Goal: Information Seeking & Learning: Compare options

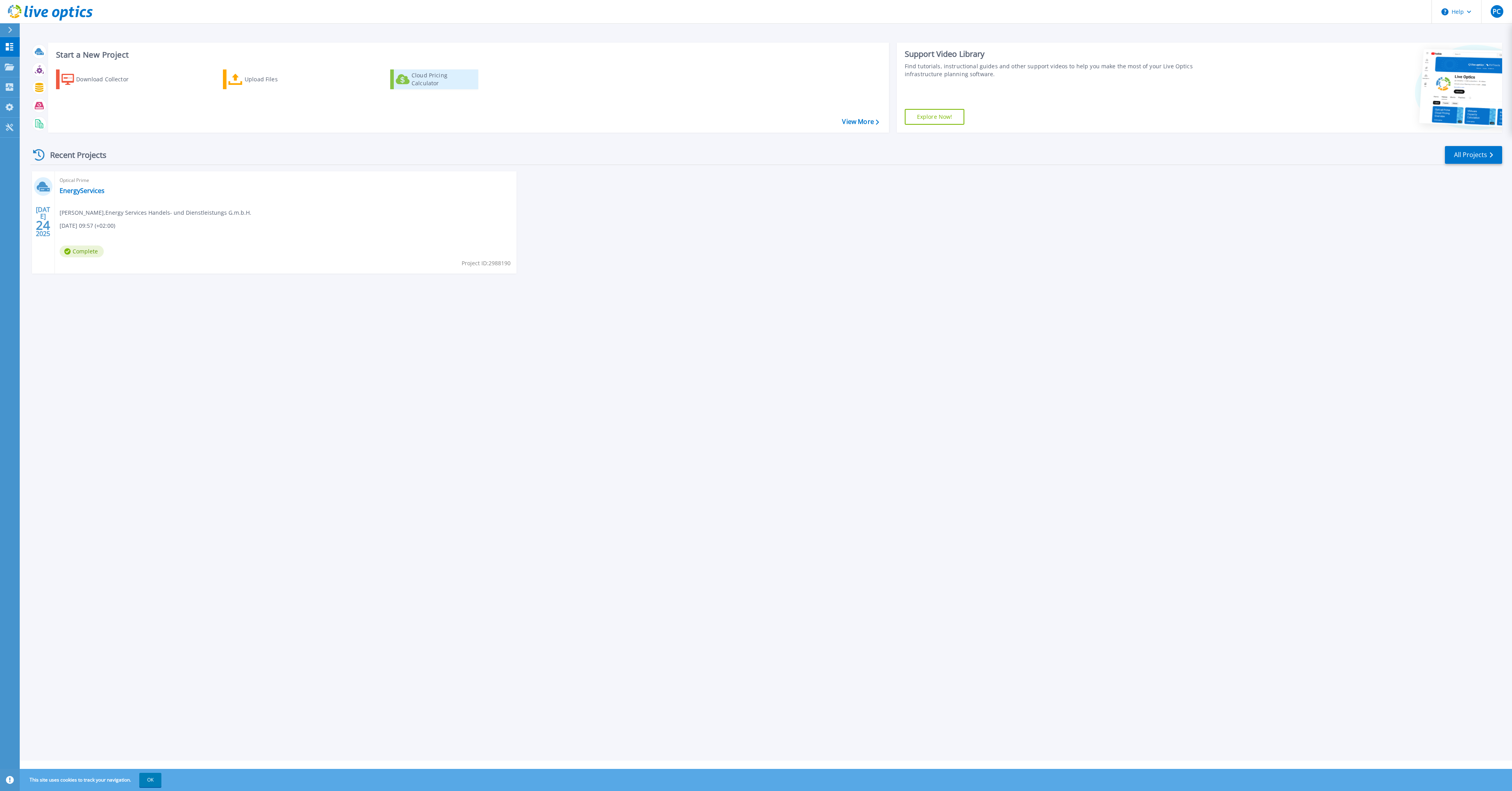
click at [444, 80] on div "Cloud Pricing Calculator" at bounding box center [443, 79] width 63 height 16
click at [855, 120] on link "View More" at bounding box center [860, 122] width 37 height 8
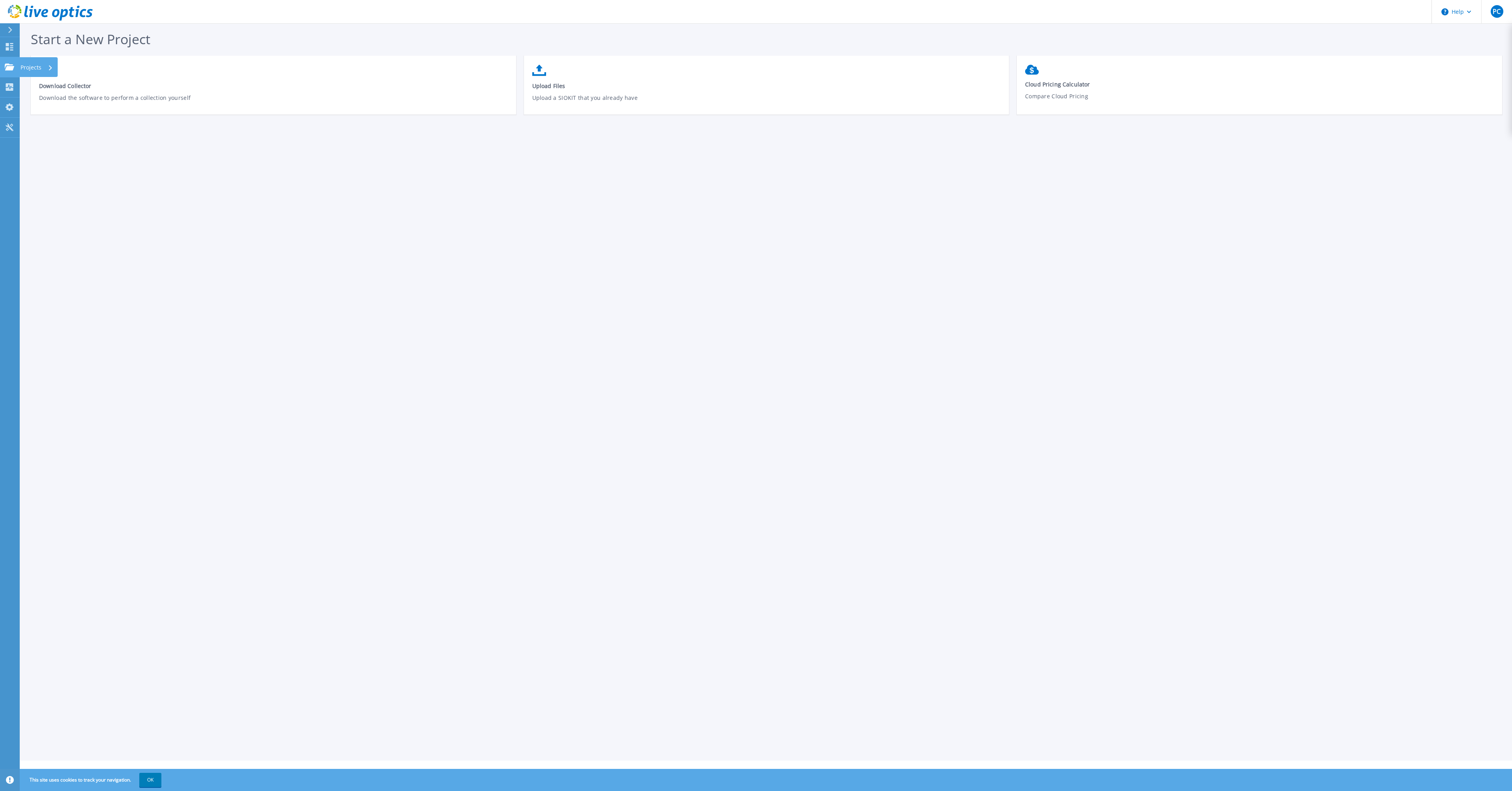
click at [9, 64] on icon at bounding box center [9, 66] width 9 height 6
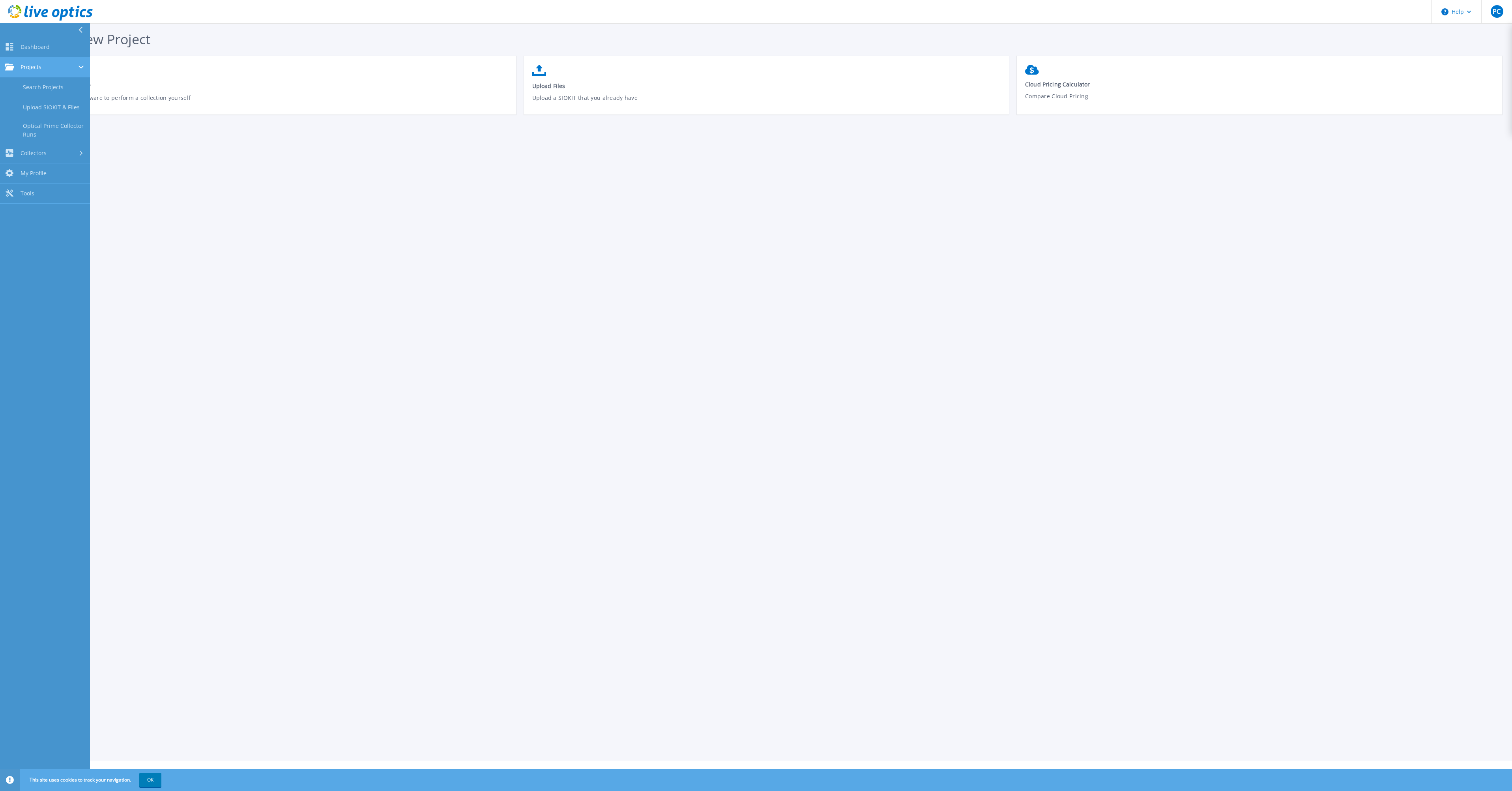
click at [36, 71] on link "Projects Projects" at bounding box center [45, 67] width 90 height 20
click at [33, 69] on span "Projects" at bounding box center [31, 67] width 21 height 7
click at [36, 82] on link "Search Projects" at bounding box center [45, 87] width 90 height 20
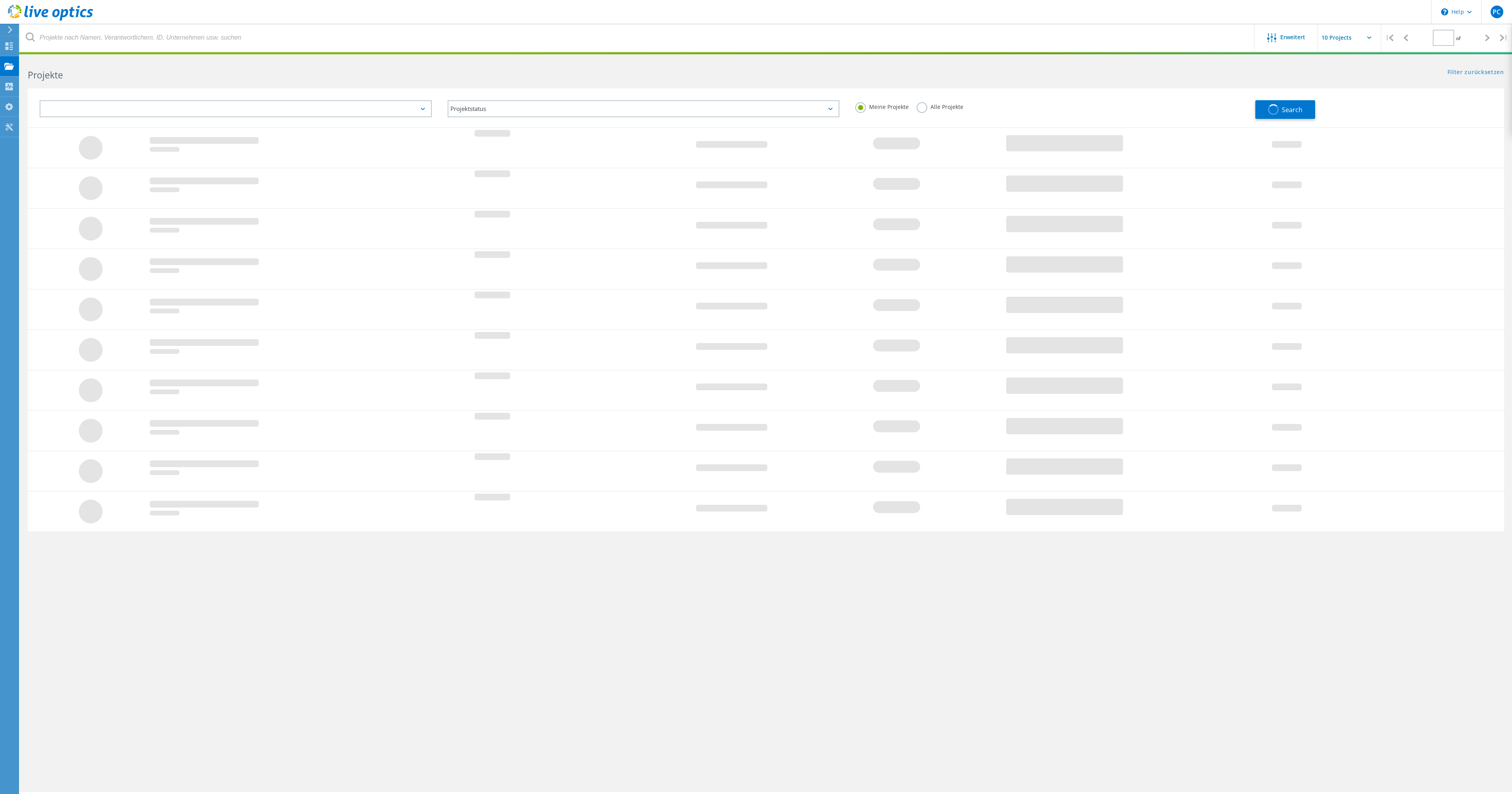
type input "1"
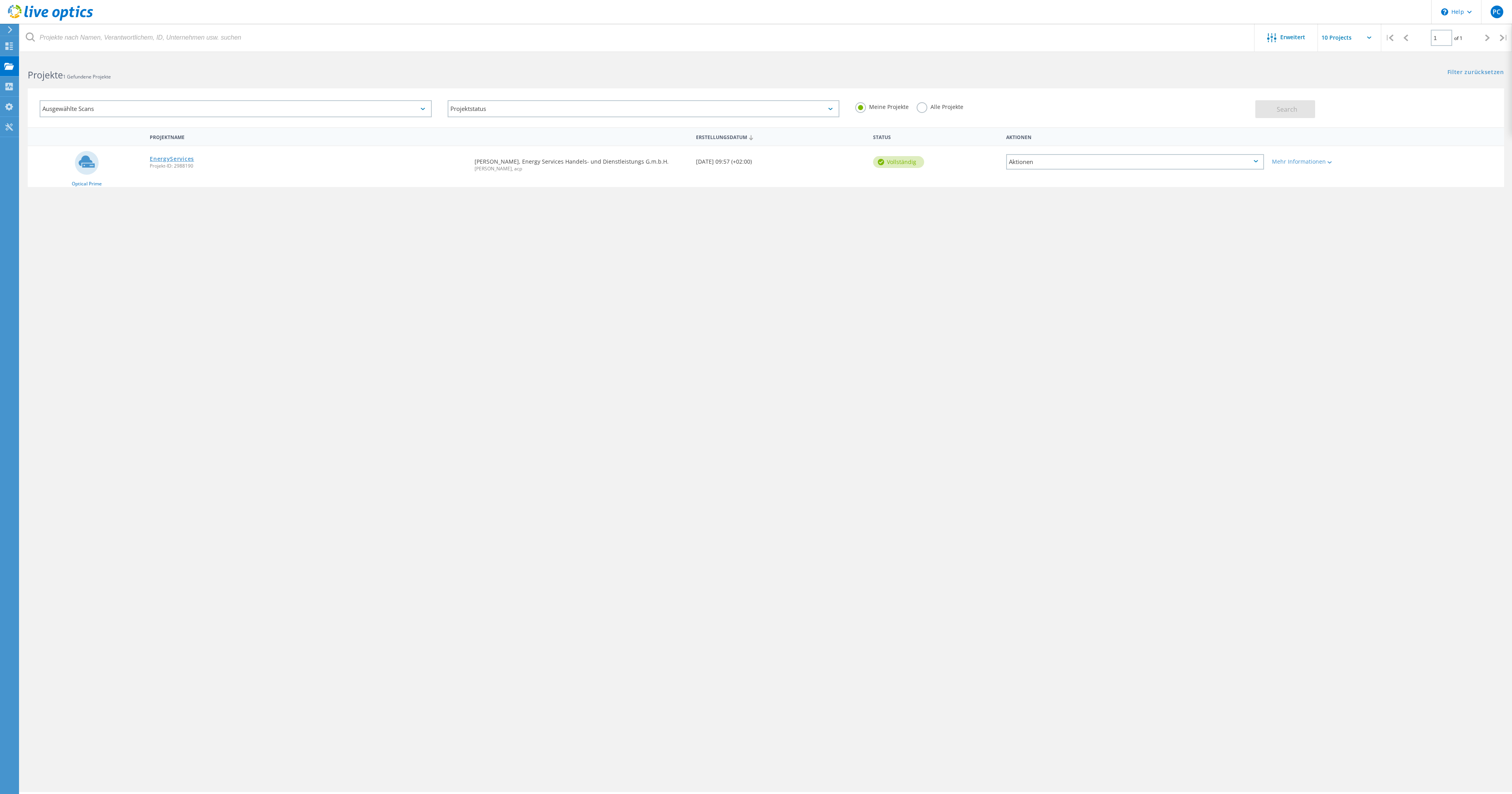
click at [160, 158] on link "EnergyServices" at bounding box center [171, 159] width 44 height 5
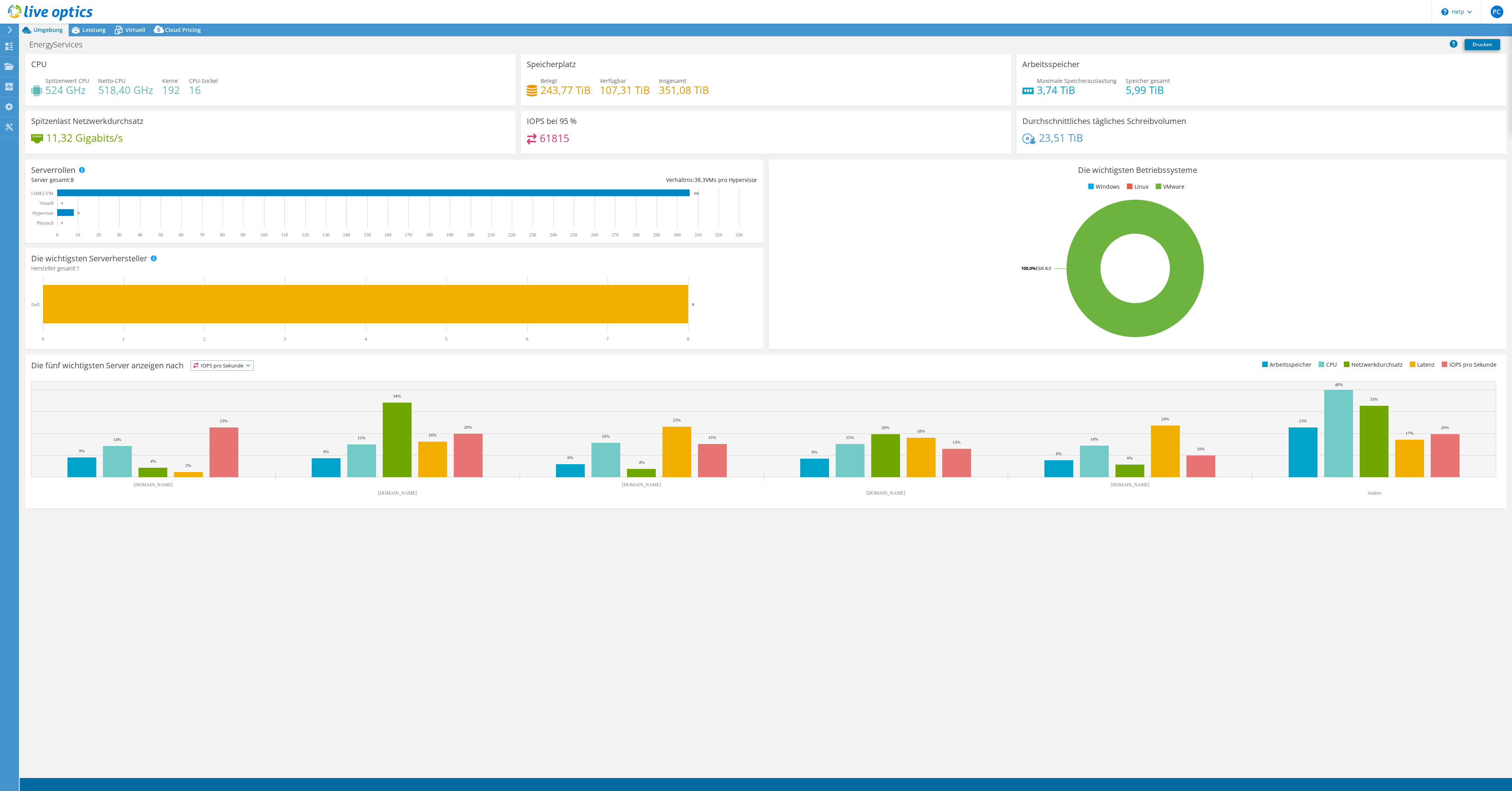
select select "EUFrankfurt"
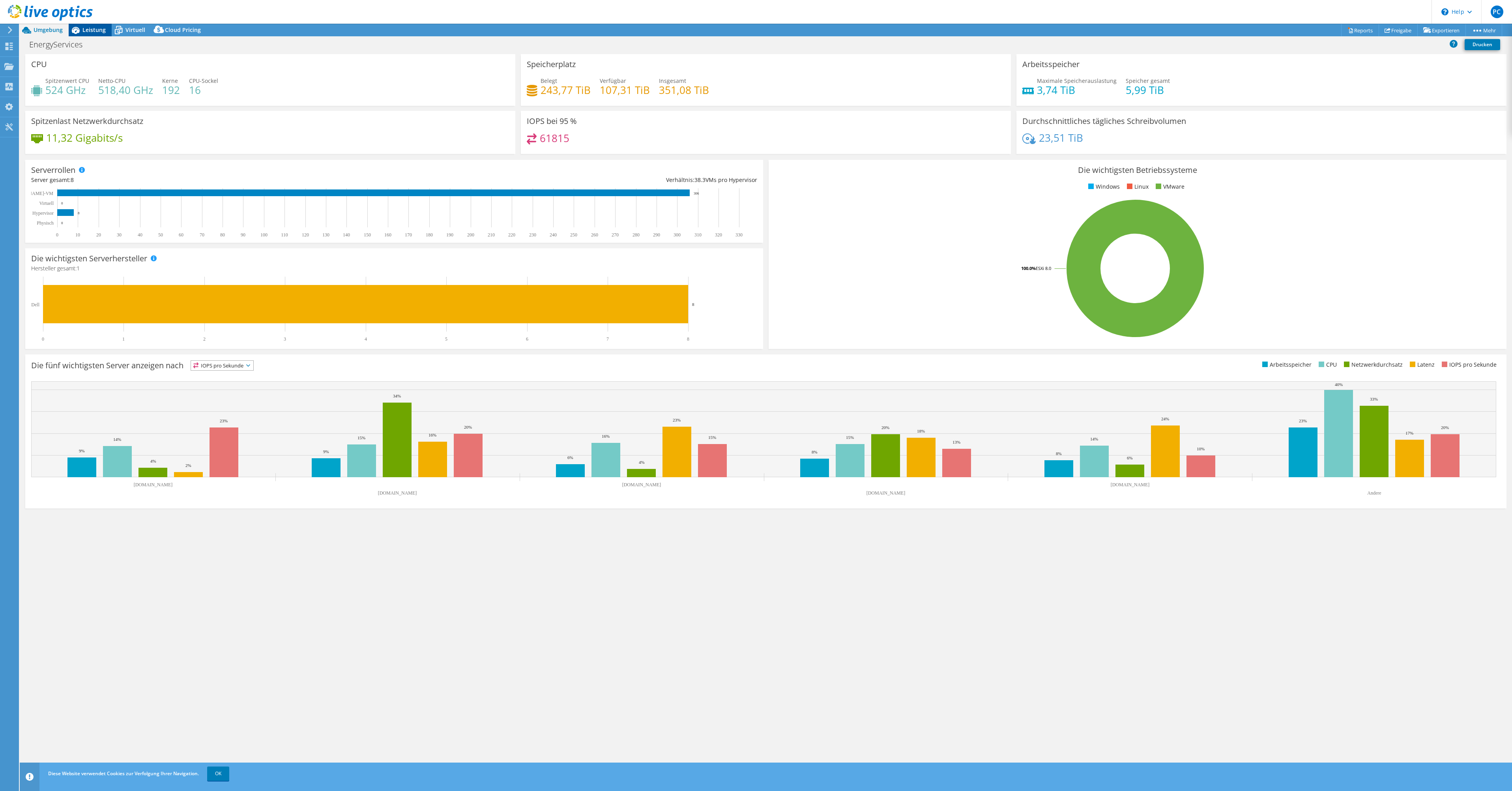
click at [89, 29] on span "Leistung" at bounding box center [94, 29] width 23 height 8
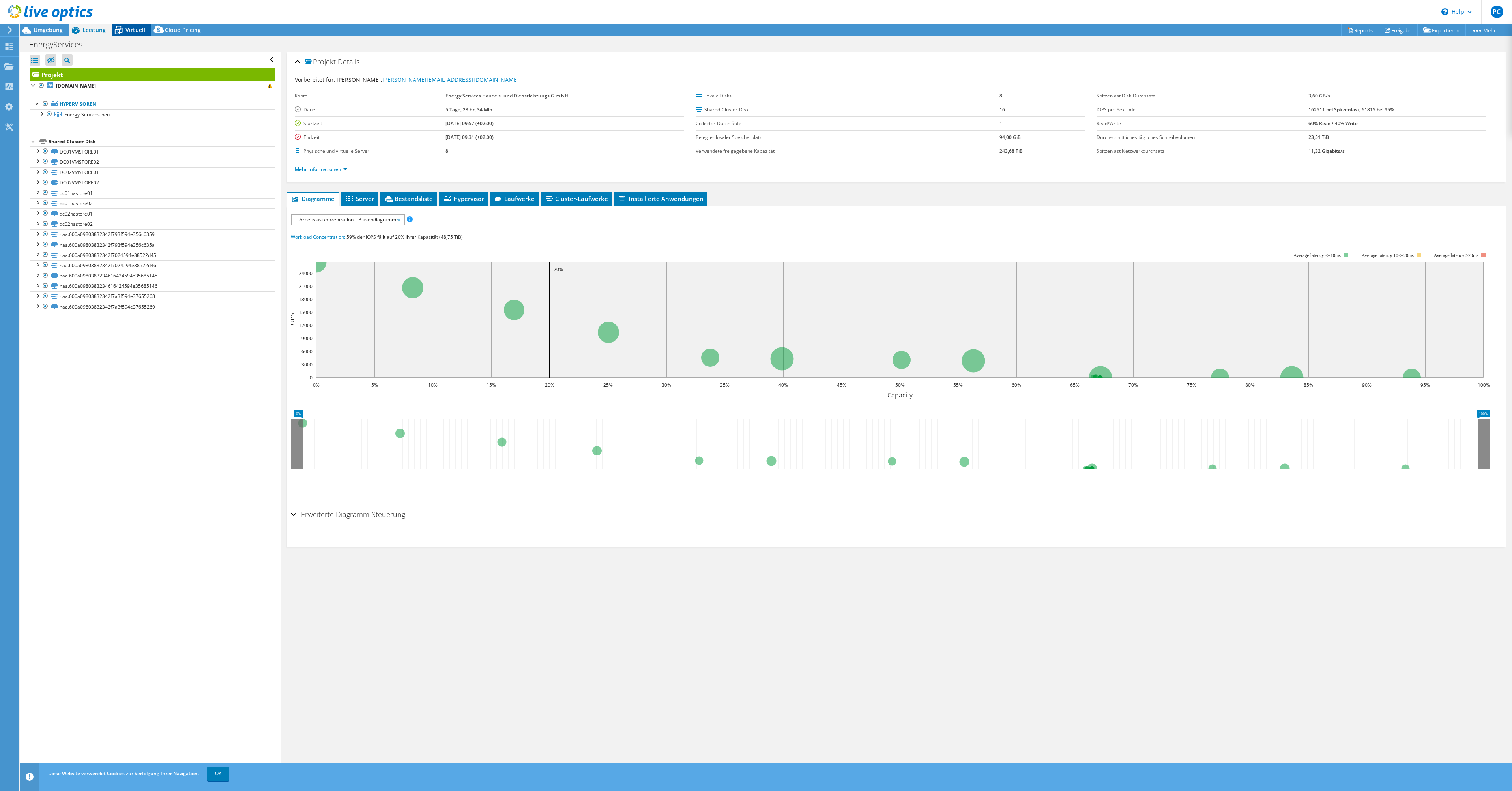
click at [138, 29] on span "Virtuell" at bounding box center [136, 29] width 20 height 8
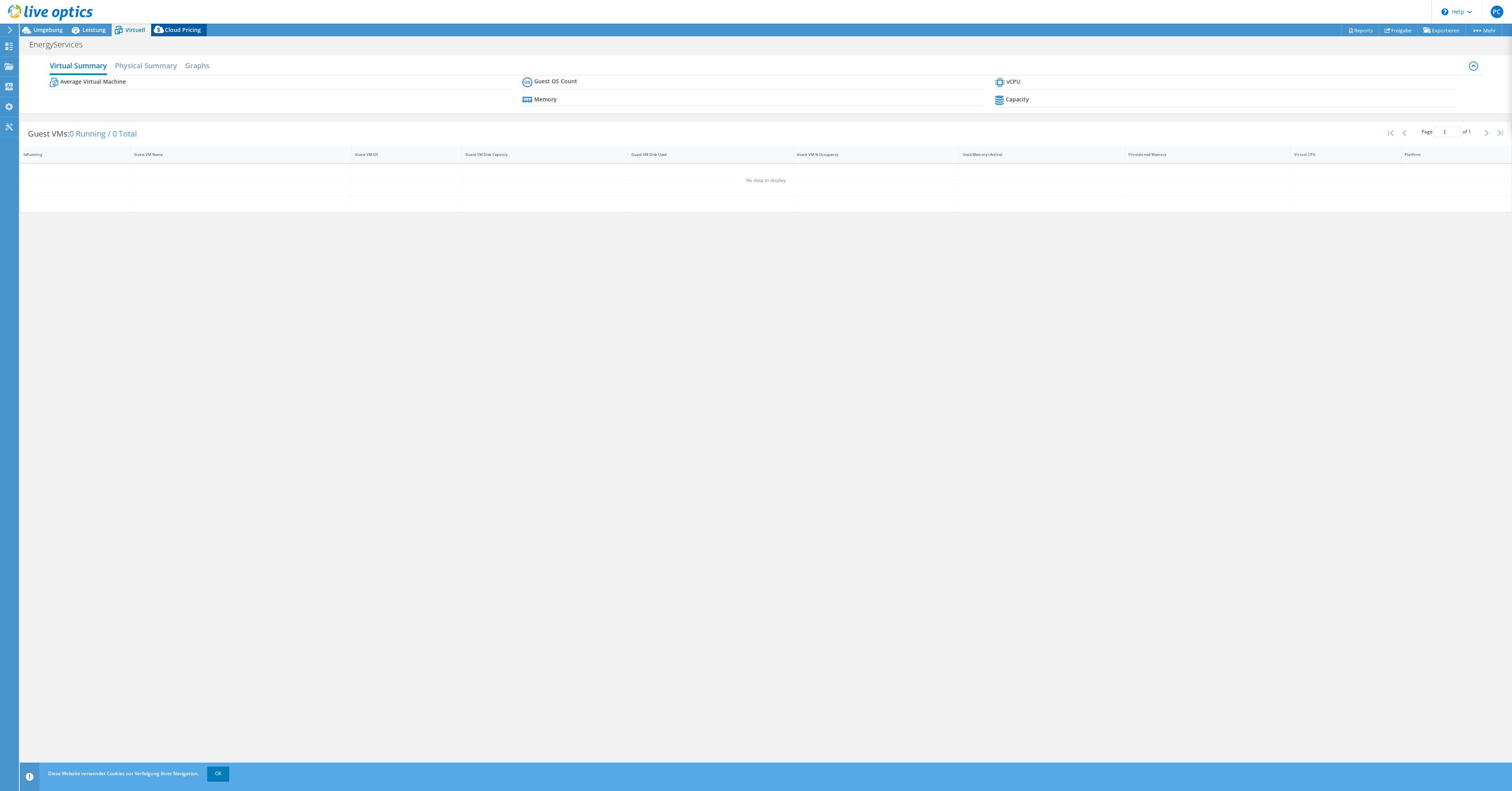
click at [178, 29] on span "Cloud Pricing" at bounding box center [183, 29] width 36 height 8
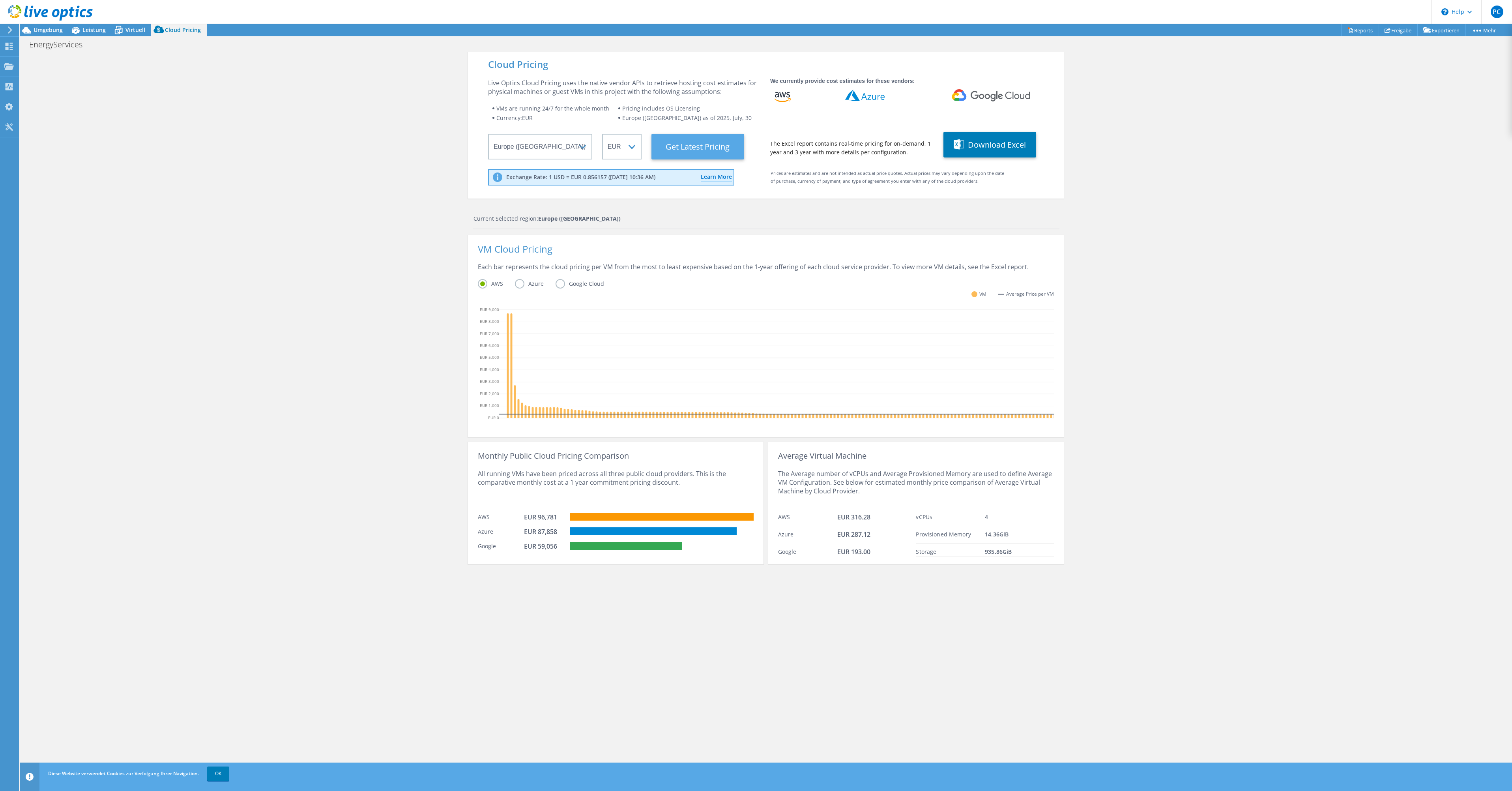
click at [711, 143] on Latest "Get Latest Pricing" at bounding box center [698, 147] width 93 height 26
click at [867, 98] on icon at bounding box center [865, 95] width 39 height 12
drag, startPoint x: 520, startPoint y: 537, endPoint x: 717, endPoint y: 537, distance: 197.0
click at [714, 538] on div "Azure EUR 87,315" at bounding box center [616, 530] width 276 height 15
drag, startPoint x: 775, startPoint y: 462, endPoint x: 874, endPoint y: 461, distance: 99.0
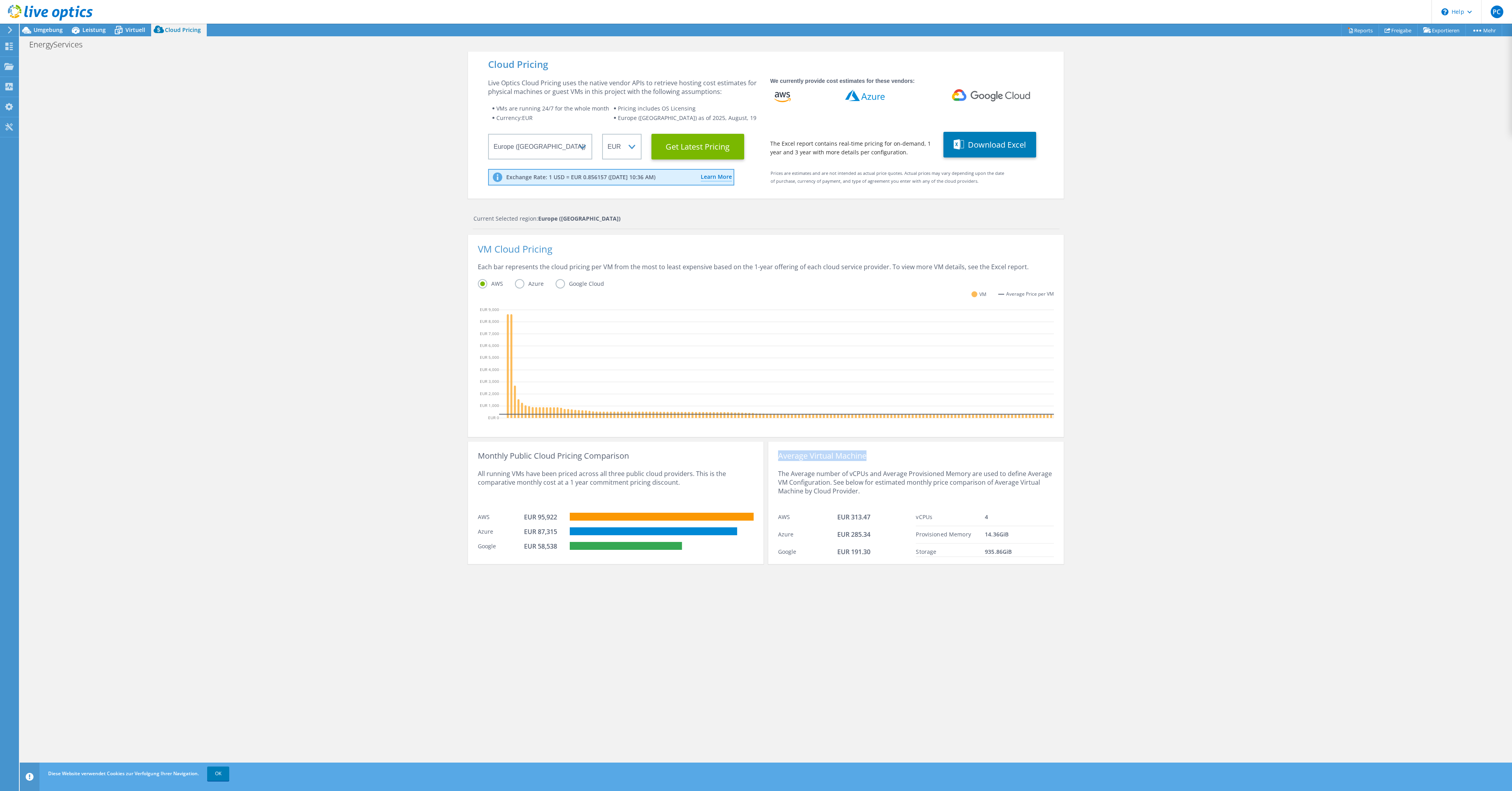
click at [874, 460] on div "Average Virtual Machine" at bounding box center [916, 456] width 276 height 9
drag, startPoint x: 780, startPoint y: 480, endPoint x: 957, endPoint y: 496, distance: 177.7
click at [957, 496] on div "The Average number of vCPUs and Average Provisioned Memory are used to define A…" at bounding box center [916, 484] width 276 height 49
click at [544, 536] on div "EUR 87,315" at bounding box center [544, 531] width 39 height 9
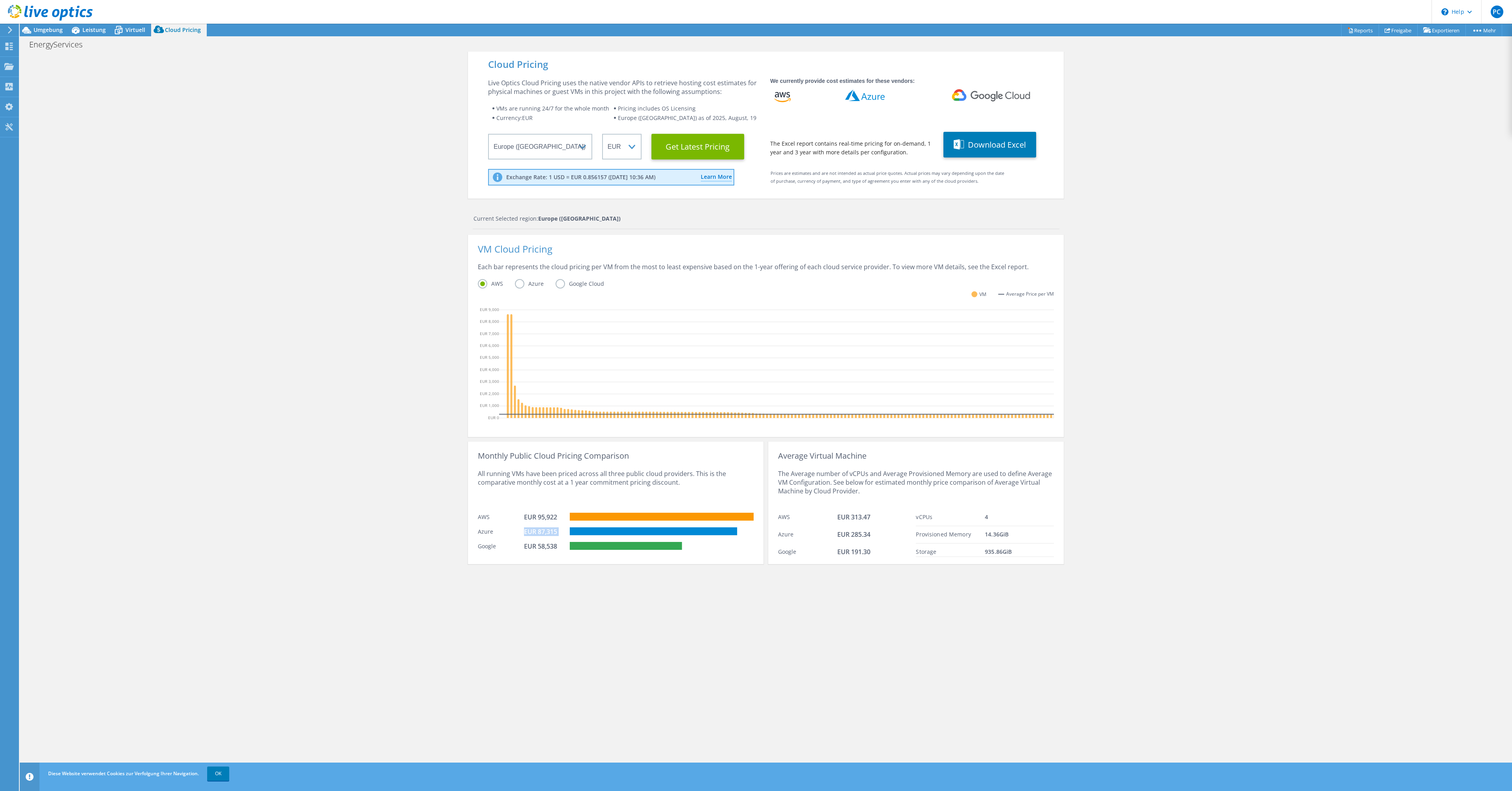
click at [544, 536] on div "EUR 87,315" at bounding box center [544, 531] width 39 height 9
click at [998, 146] on button "Download Excel" at bounding box center [990, 145] width 93 height 26
click at [682, 146] on Latest "Get Latest Pricing" at bounding box center [698, 147] width 93 height 26
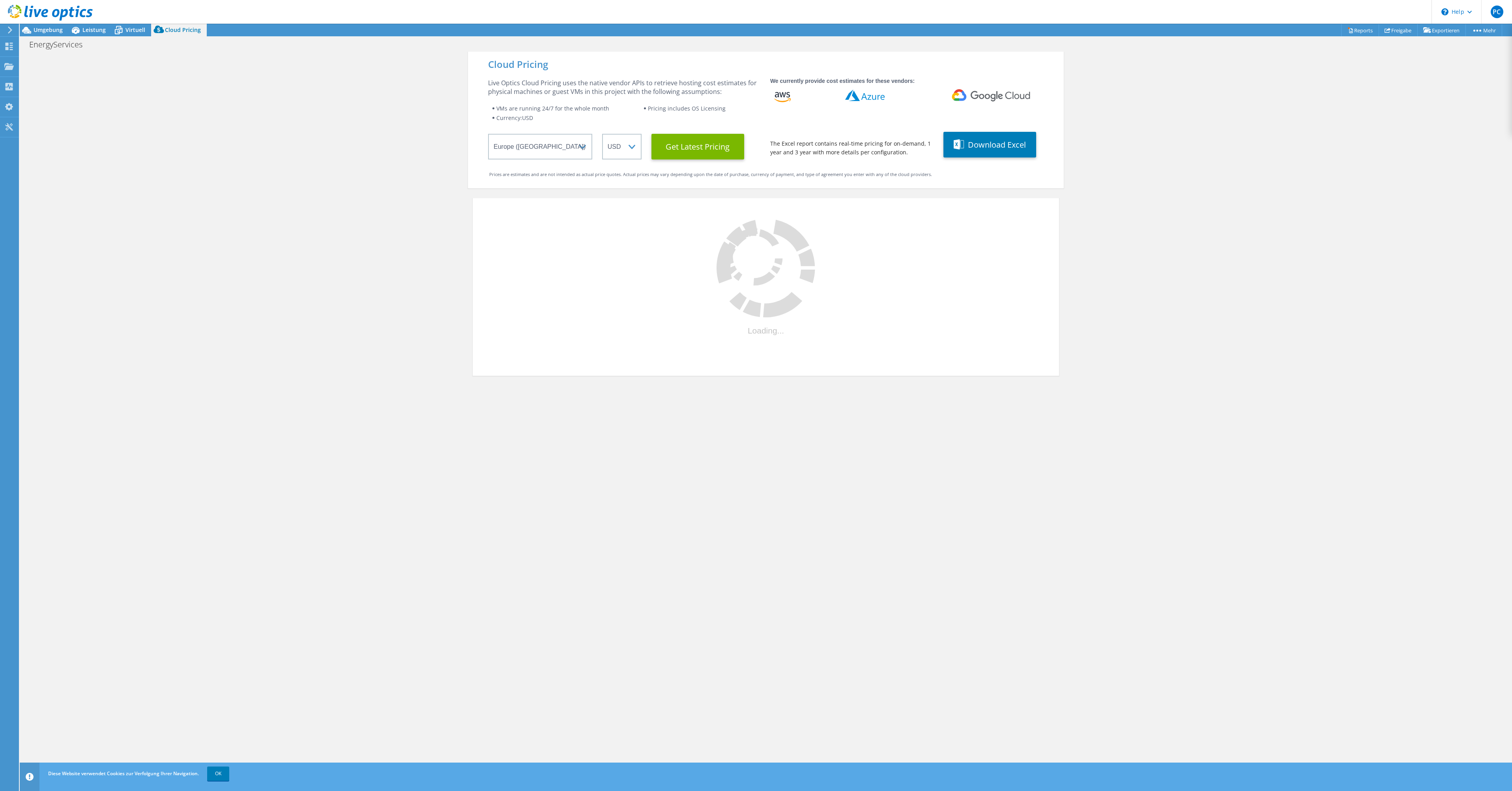
select select "EUR"
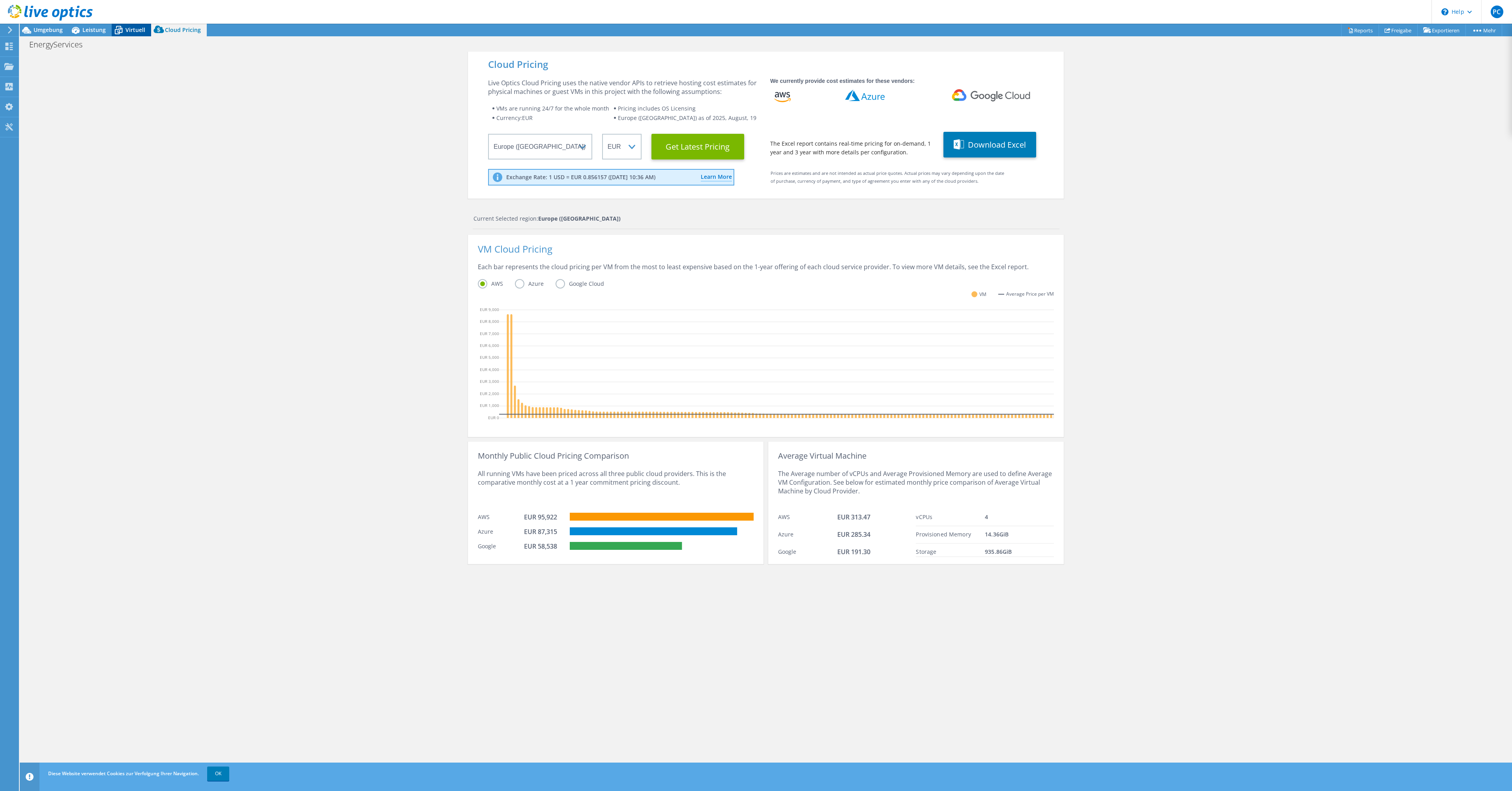
click at [134, 31] on span "Virtuell" at bounding box center [136, 29] width 20 height 8
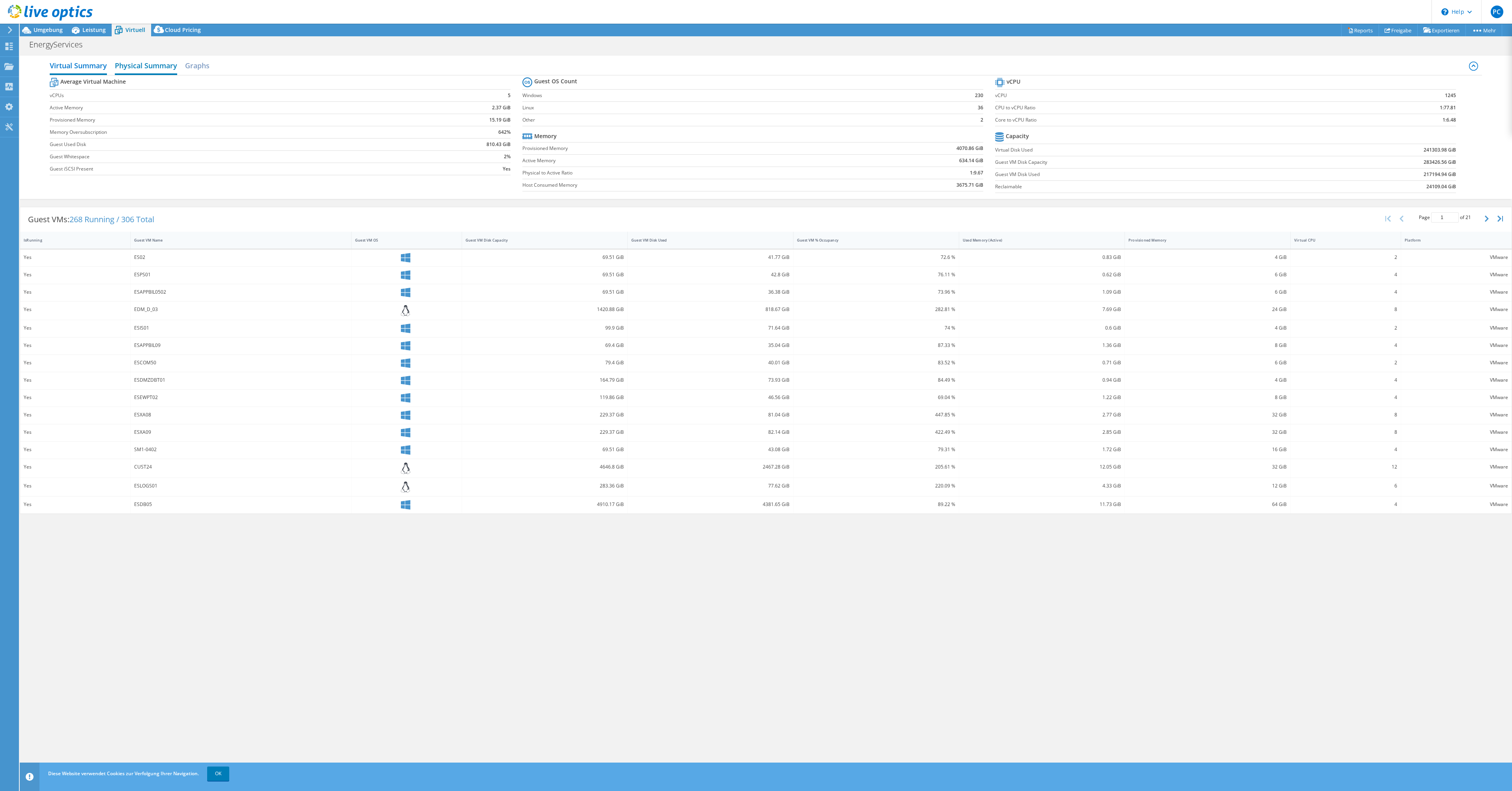
click at [152, 65] on h2 "Physical Summary" at bounding box center [146, 66] width 62 height 18
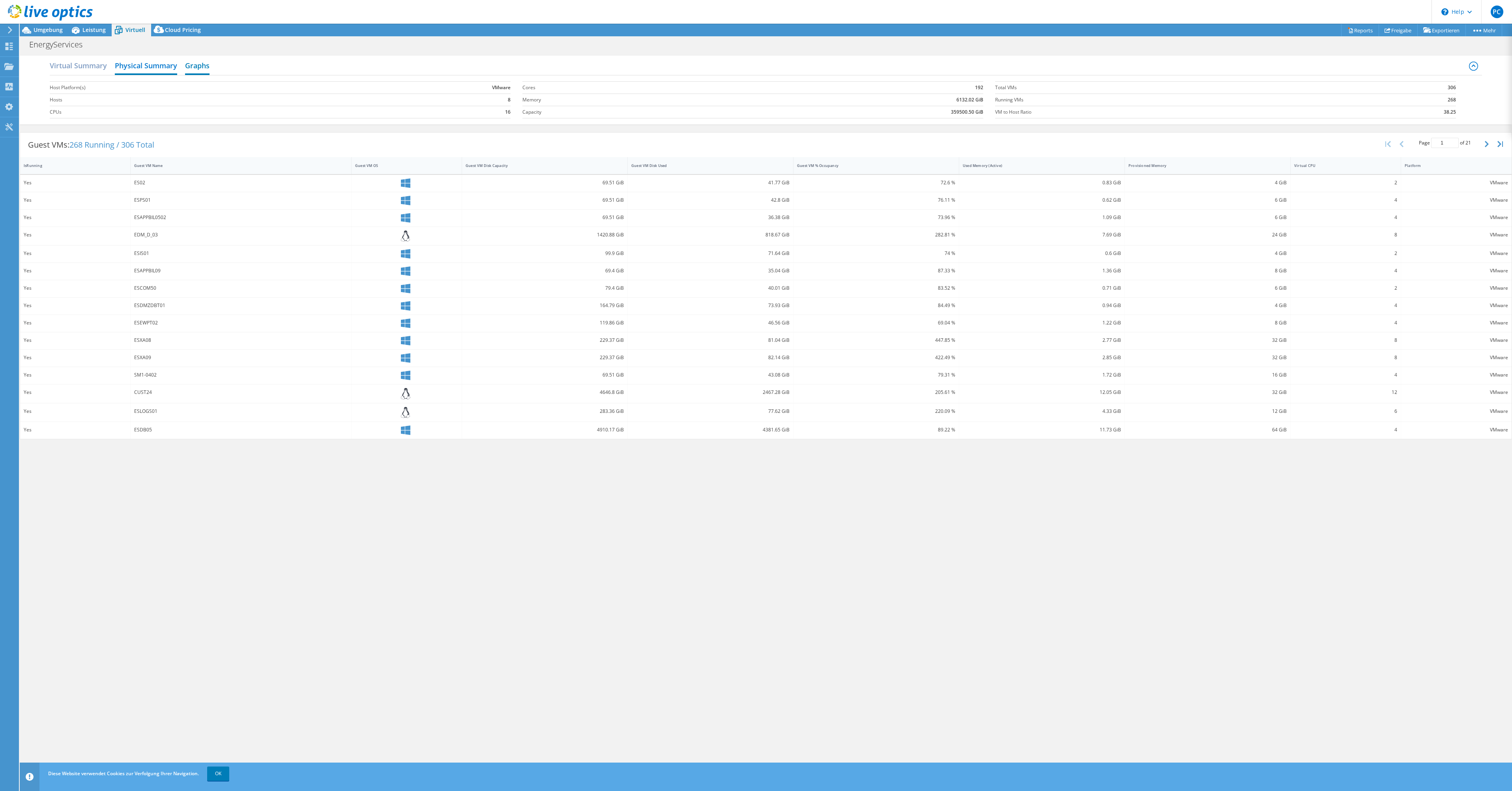
click at [203, 64] on h2 "Graphs" at bounding box center [197, 66] width 25 height 18
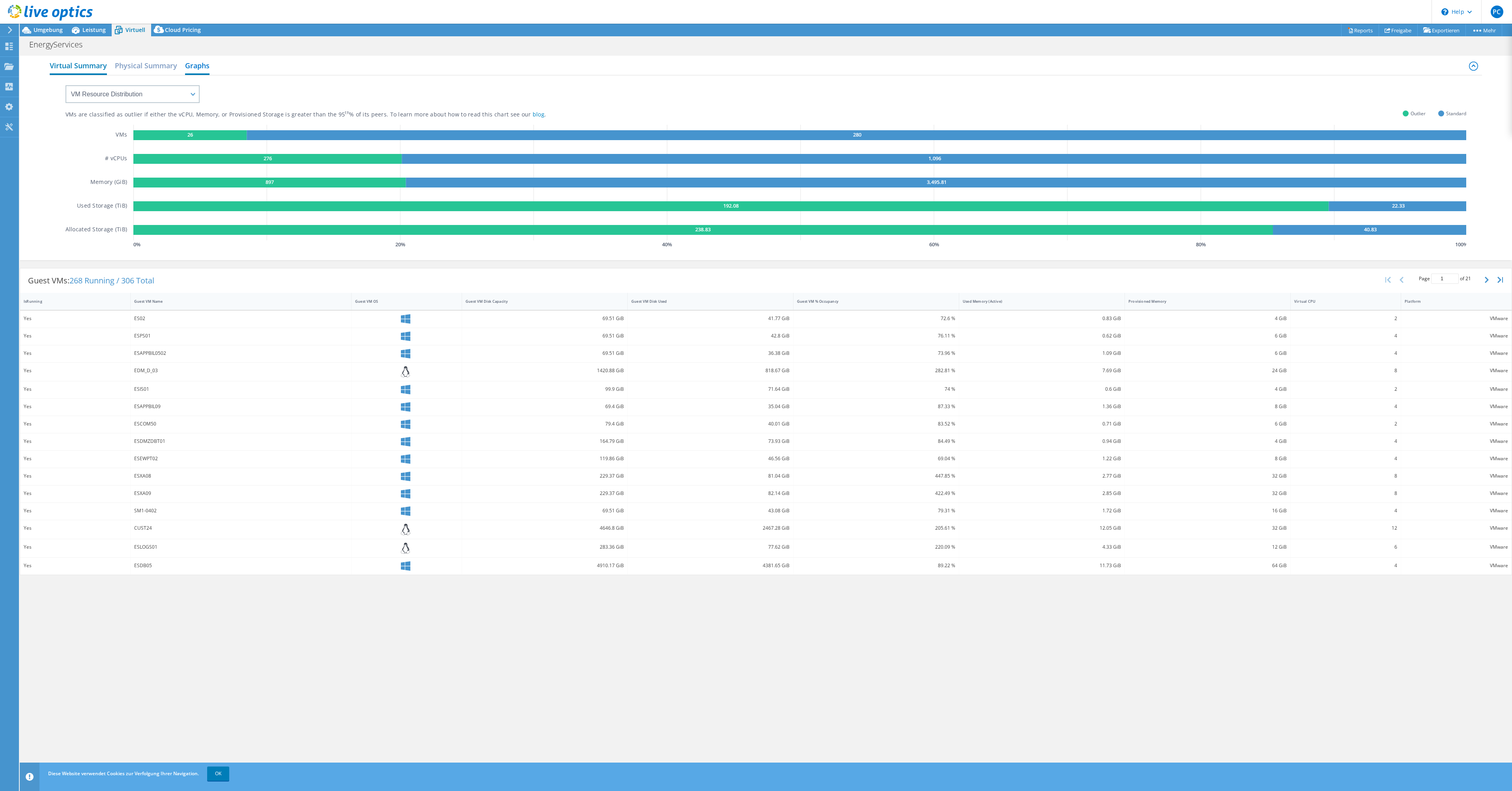
click at [76, 66] on h2 "Virtual Summary" at bounding box center [78, 66] width 57 height 18
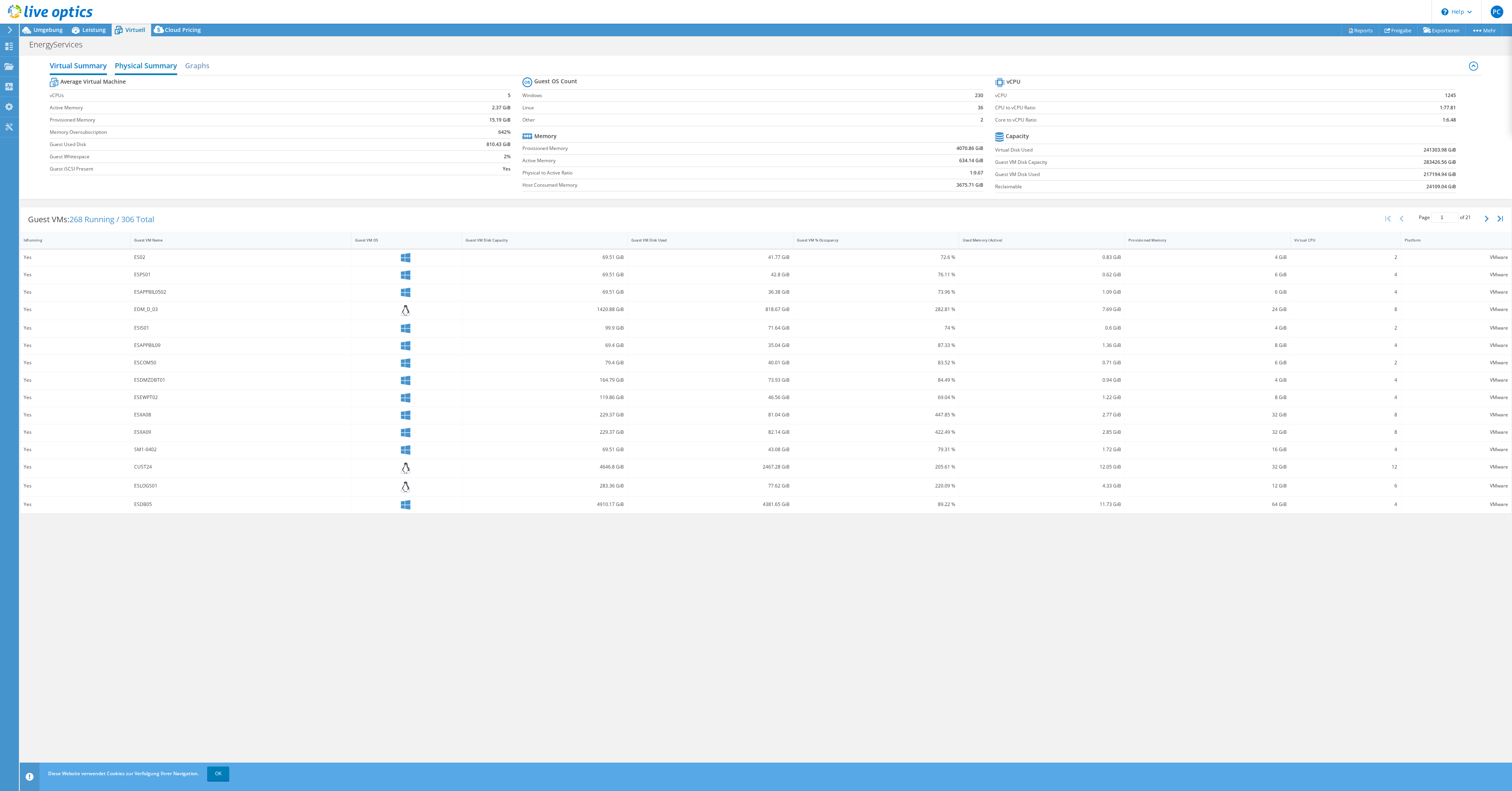
click at [123, 64] on h2 "Physical Summary" at bounding box center [146, 66] width 62 height 18
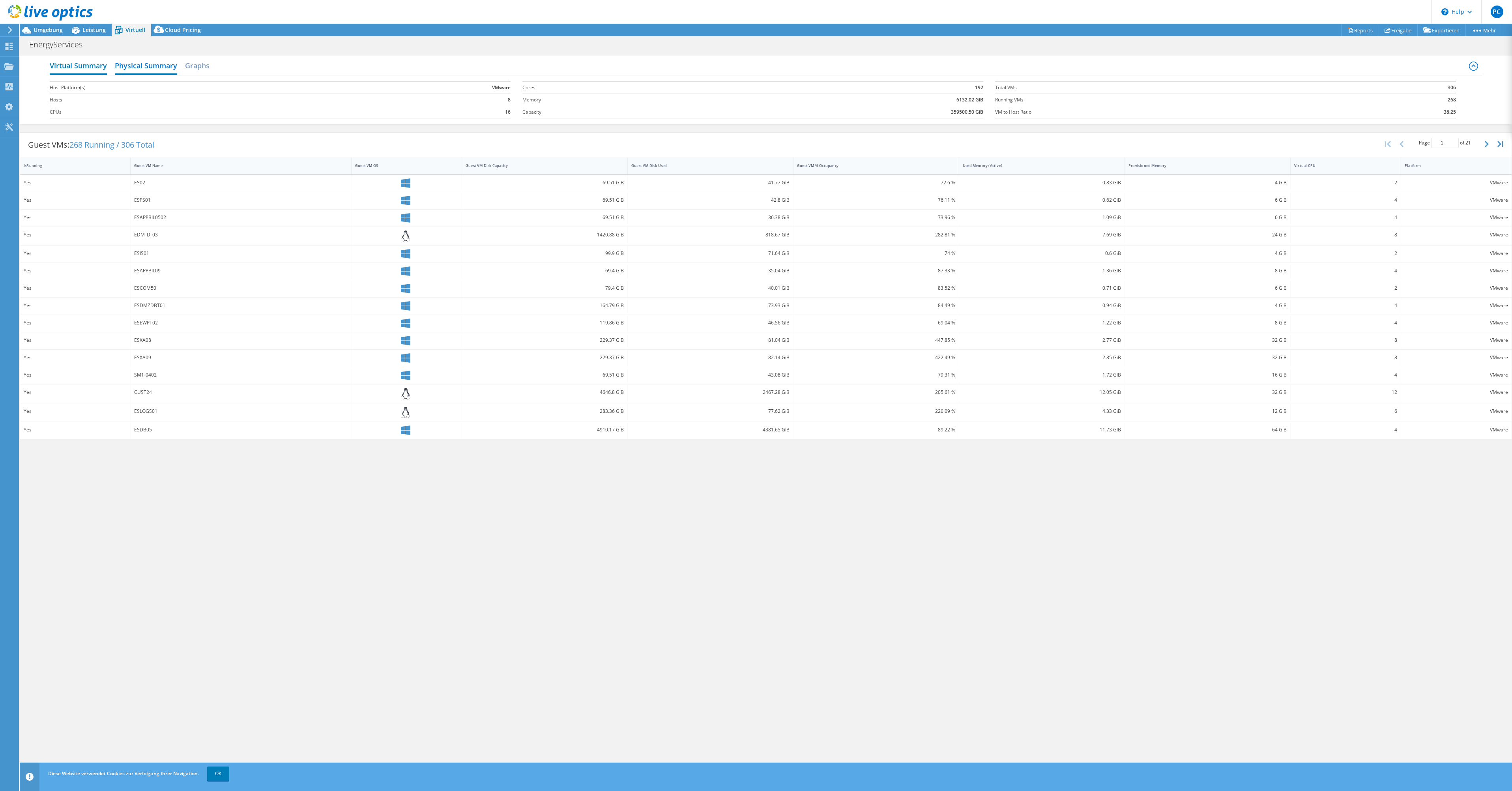
click at [70, 63] on h2 "Virtual Summary" at bounding box center [78, 66] width 57 height 18
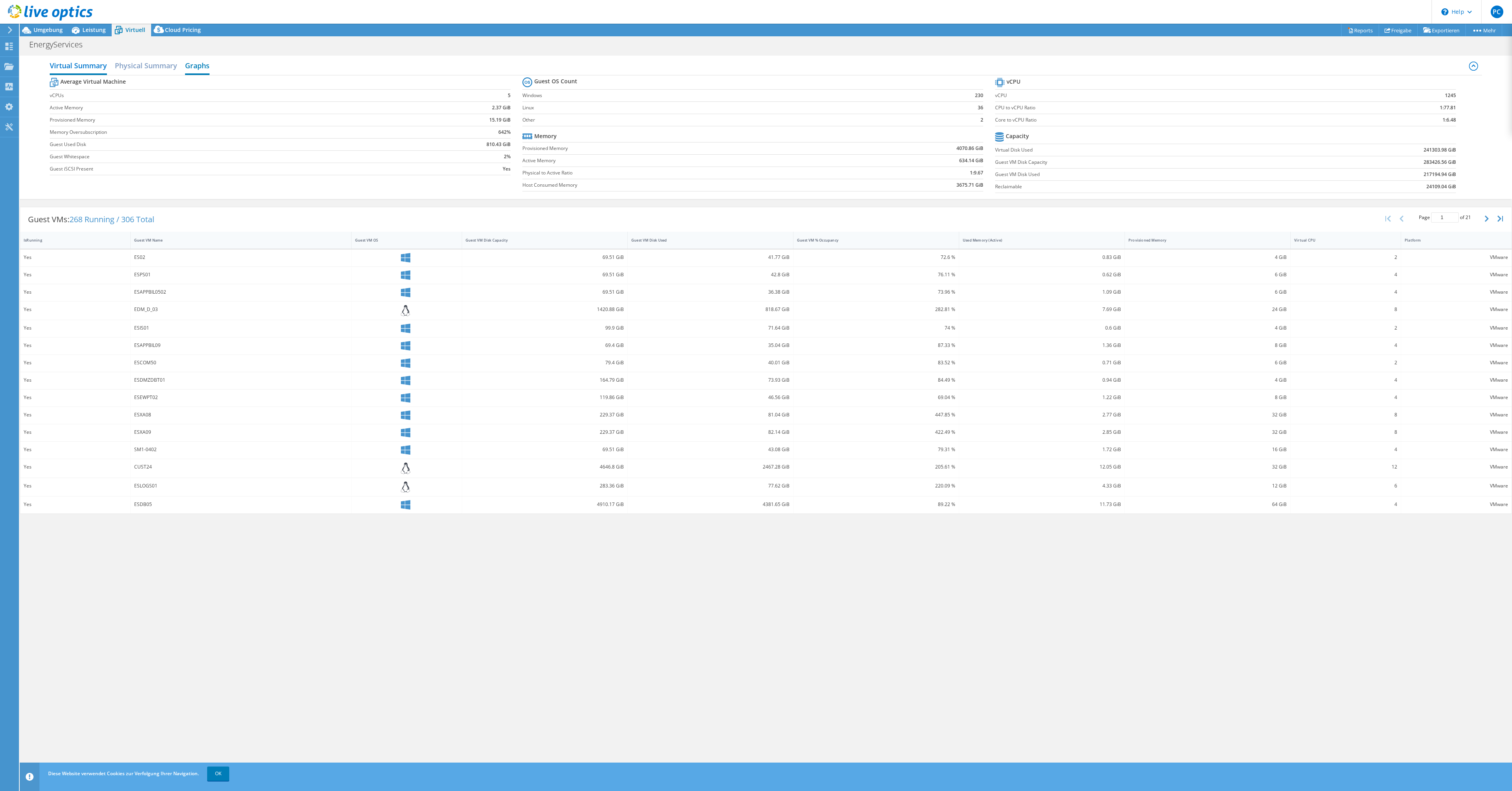
click at [188, 65] on h2 "Graphs" at bounding box center [197, 66] width 25 height 18
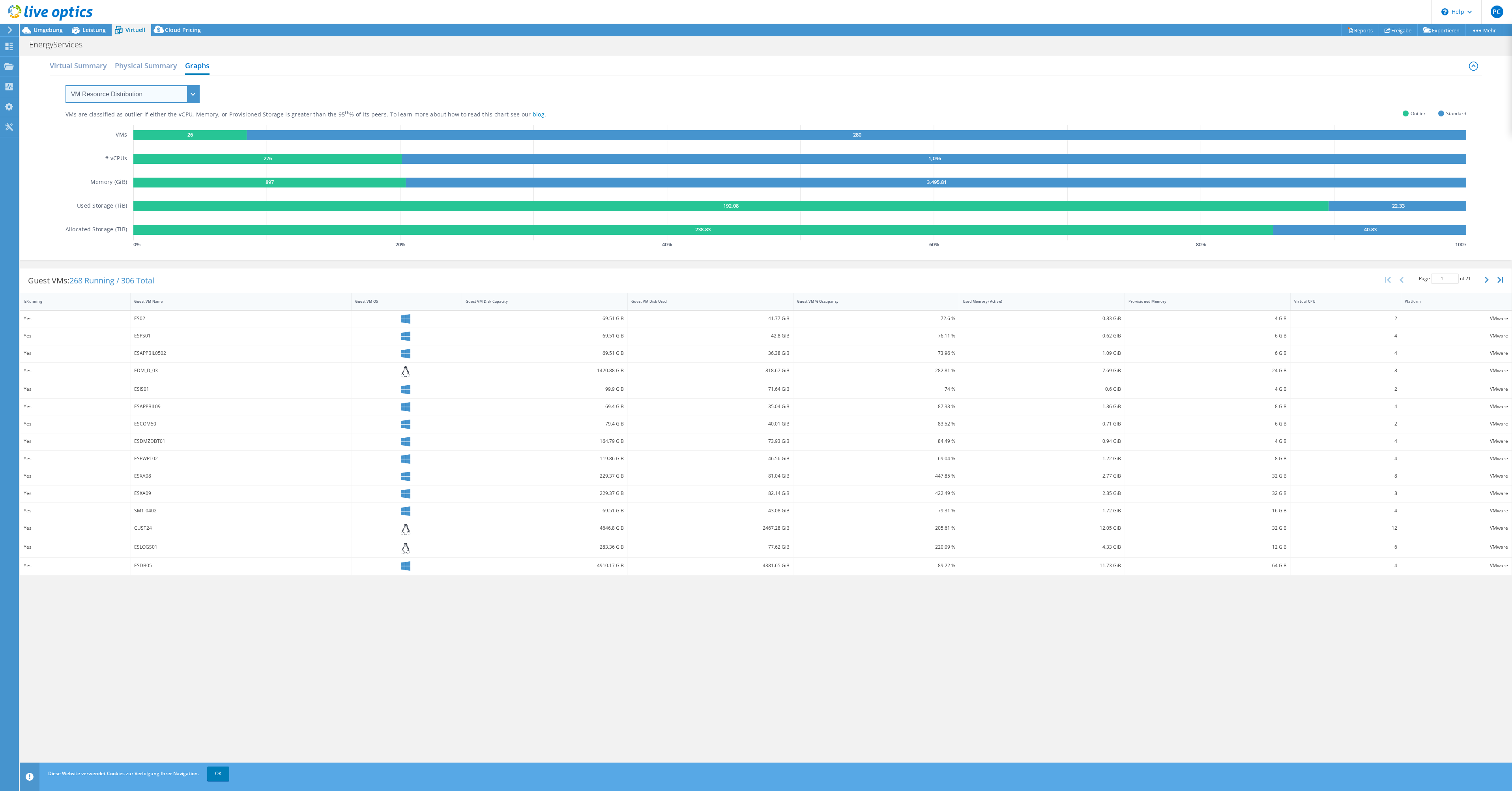
click at [124, 96] on select "VM Resource Distribution Provisioning Contrast Over Provisioning" at bounding box center [133, 94] width 134 height 18
click at [66, 85] on select "VM Resource Distribution Provisioning Contrast Over Provisioning" at bounding box center [133, 94] width 134 height 18
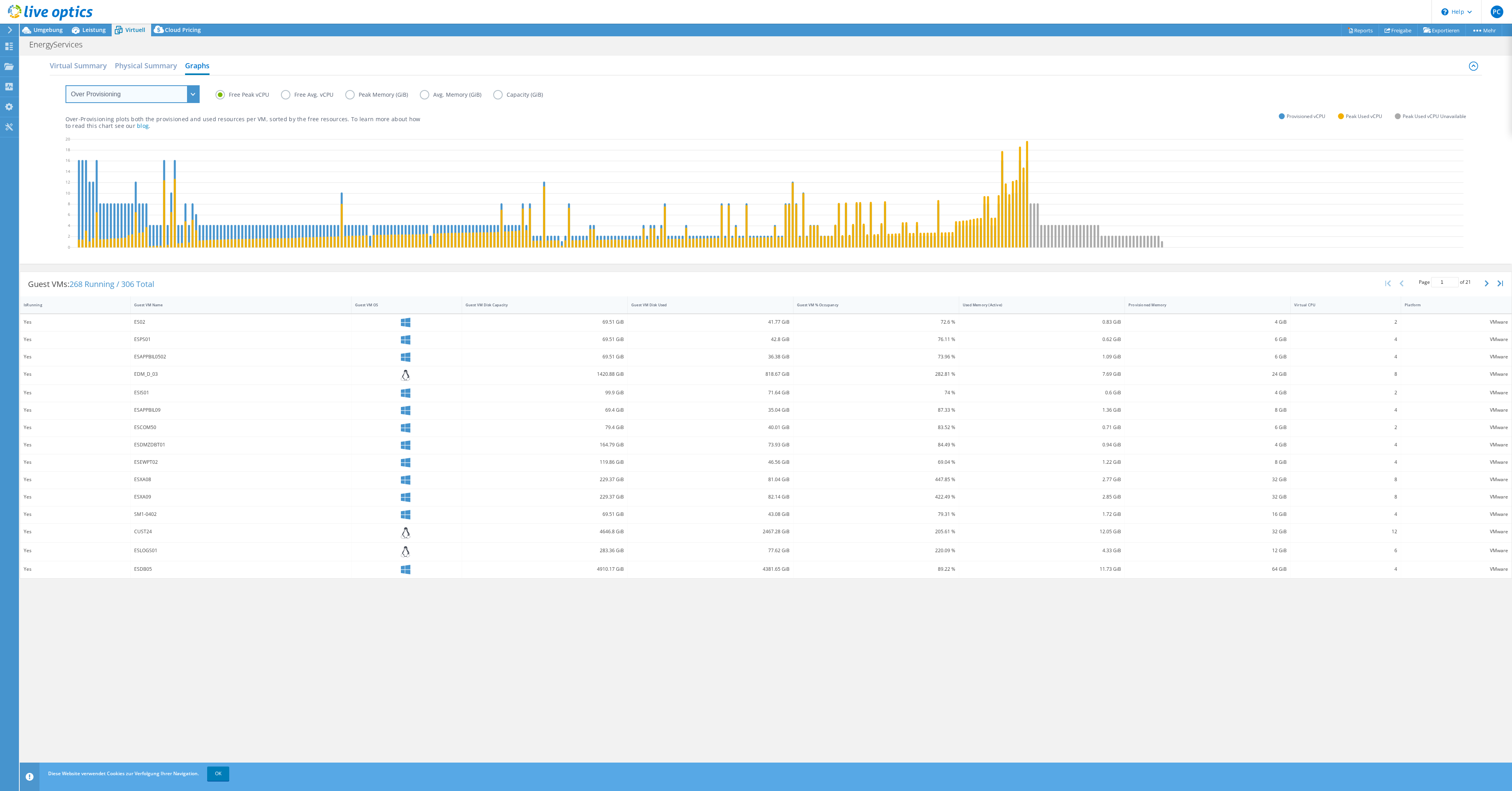
click at [168, 93] on select "VM Resource Distribution Provisioning Contrast Over Provisioning" at bounding box center [133, 94] width 134 height 18
click at [66, 85] on select "VM Resource Distribution Provisioning Contrast Over Provisioning" at bounding box center [133, 94] width 134 height 18
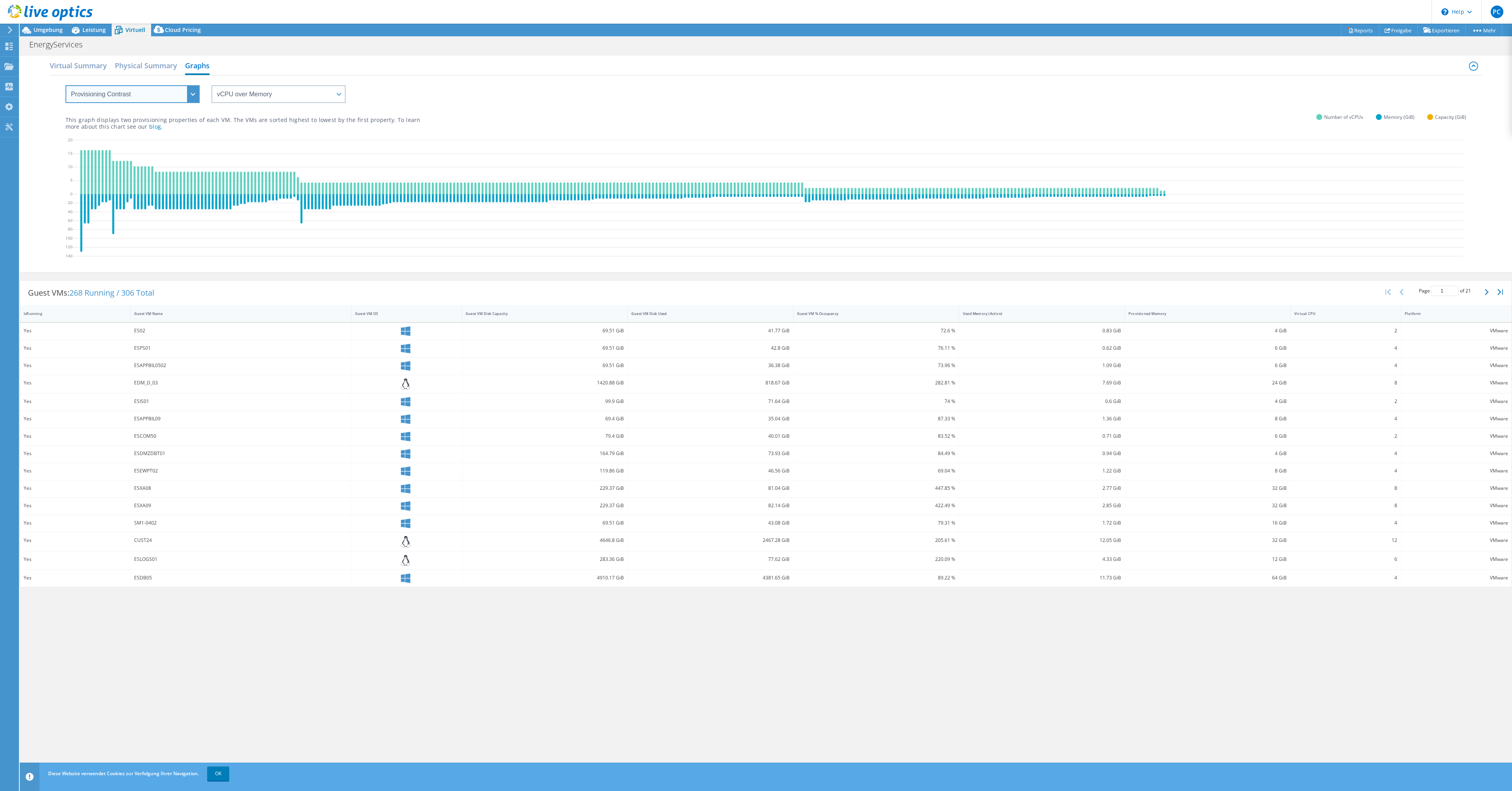
click at [147, 96] on select "VM Resource Distribution Provisioning Contrast Over Provisioning" at bounding box center [133, 94] width 134 height 18
click at [66, 85] on select "VM Resource Distribution Provisioning Contrast Over Provisioning" at bounding box center [133, 94] width 134 height 18
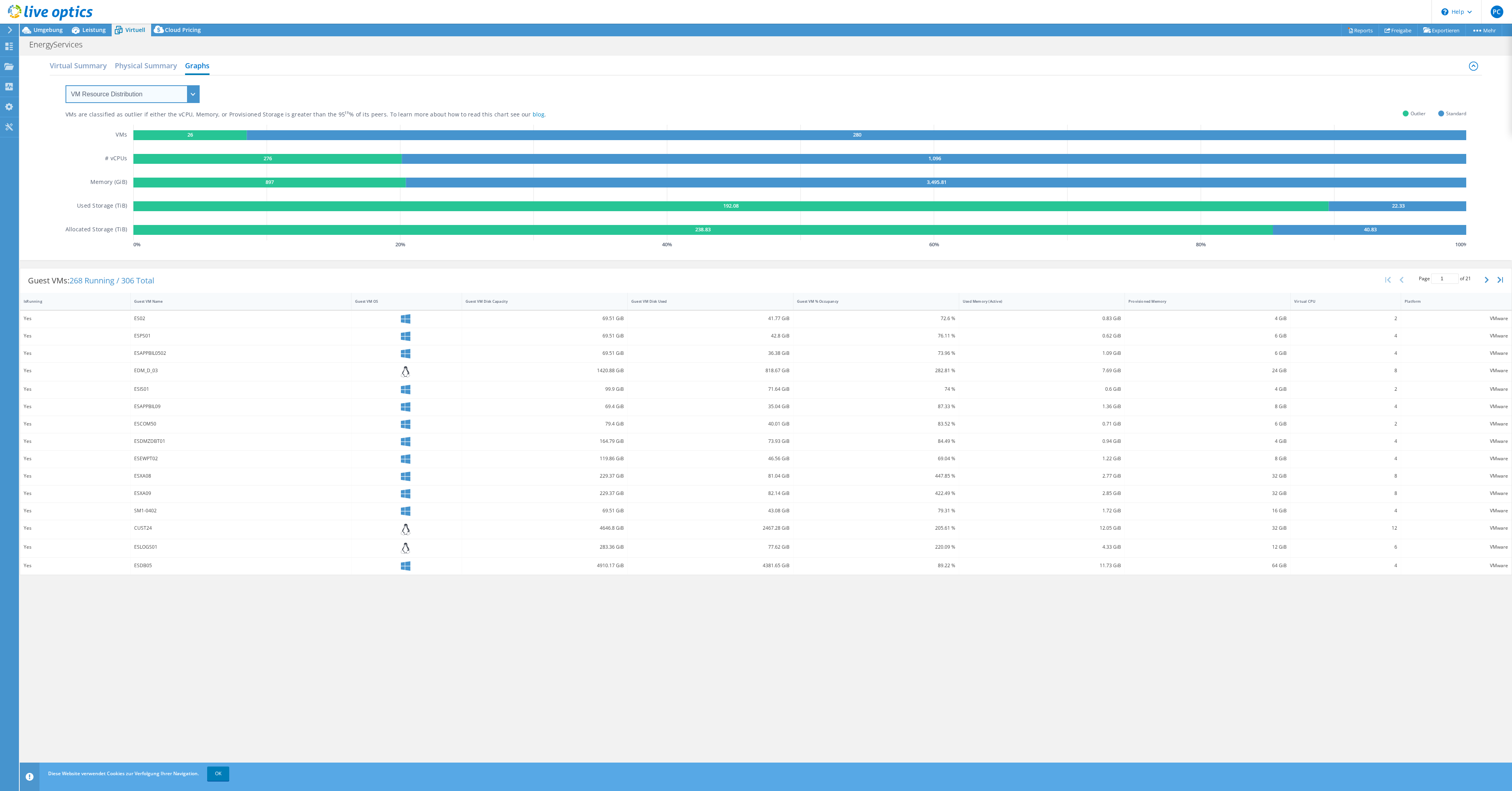
click at [150, 92] on select "VM Resource Distribution Provisioning Contrast Over Provisioning" at bounding box center [133, 94] width 134 height 18
select select "Over Provisioning"
click at [66, 85] on select "VM Resource Distribution Provisioning Contrast Over Provisioning" at bounding box center [133, 94] width 134 height 18
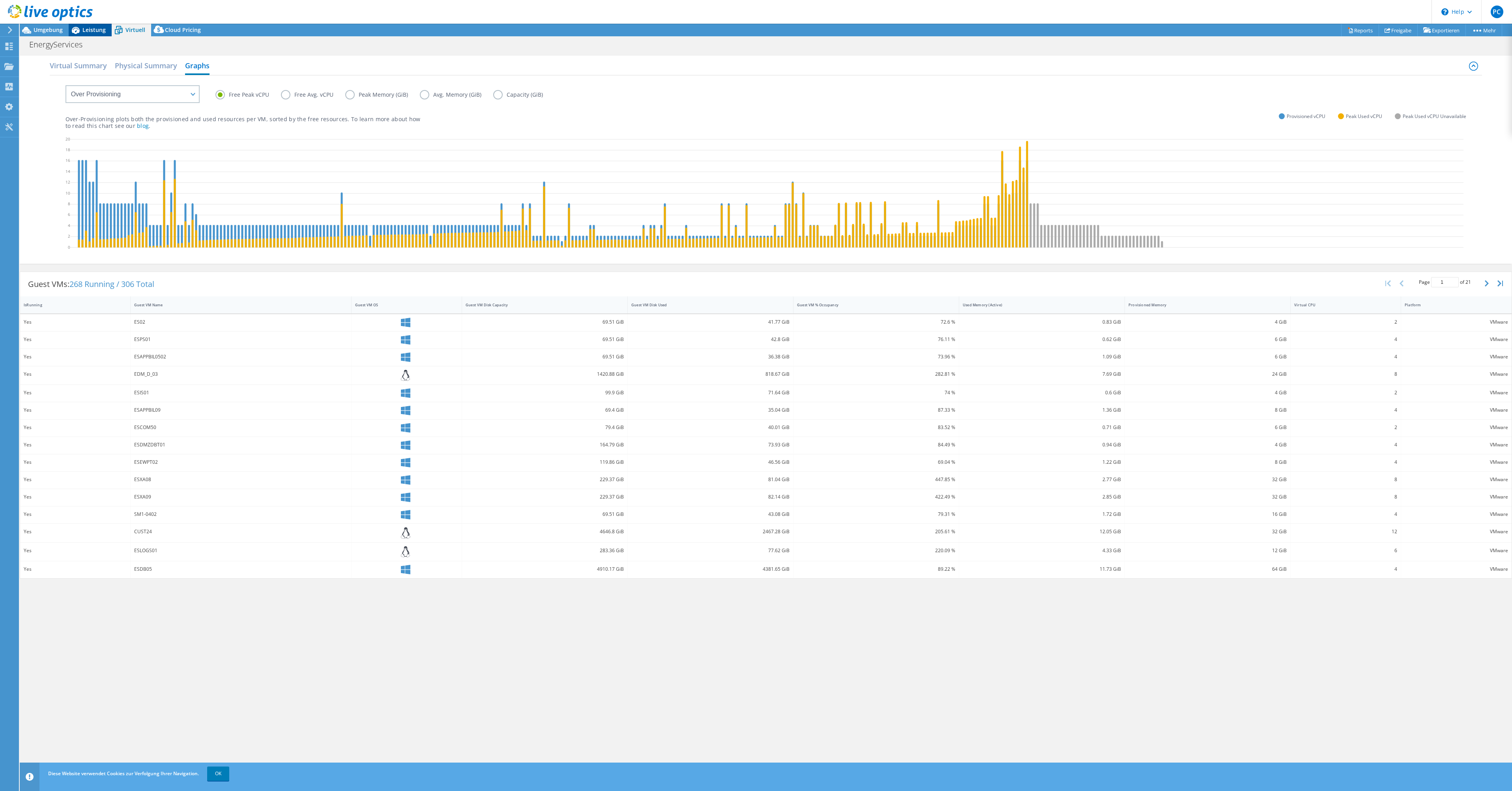
click at [93, 28] on span "Leistung" at bounding box center [94, 29] width 23 height 8
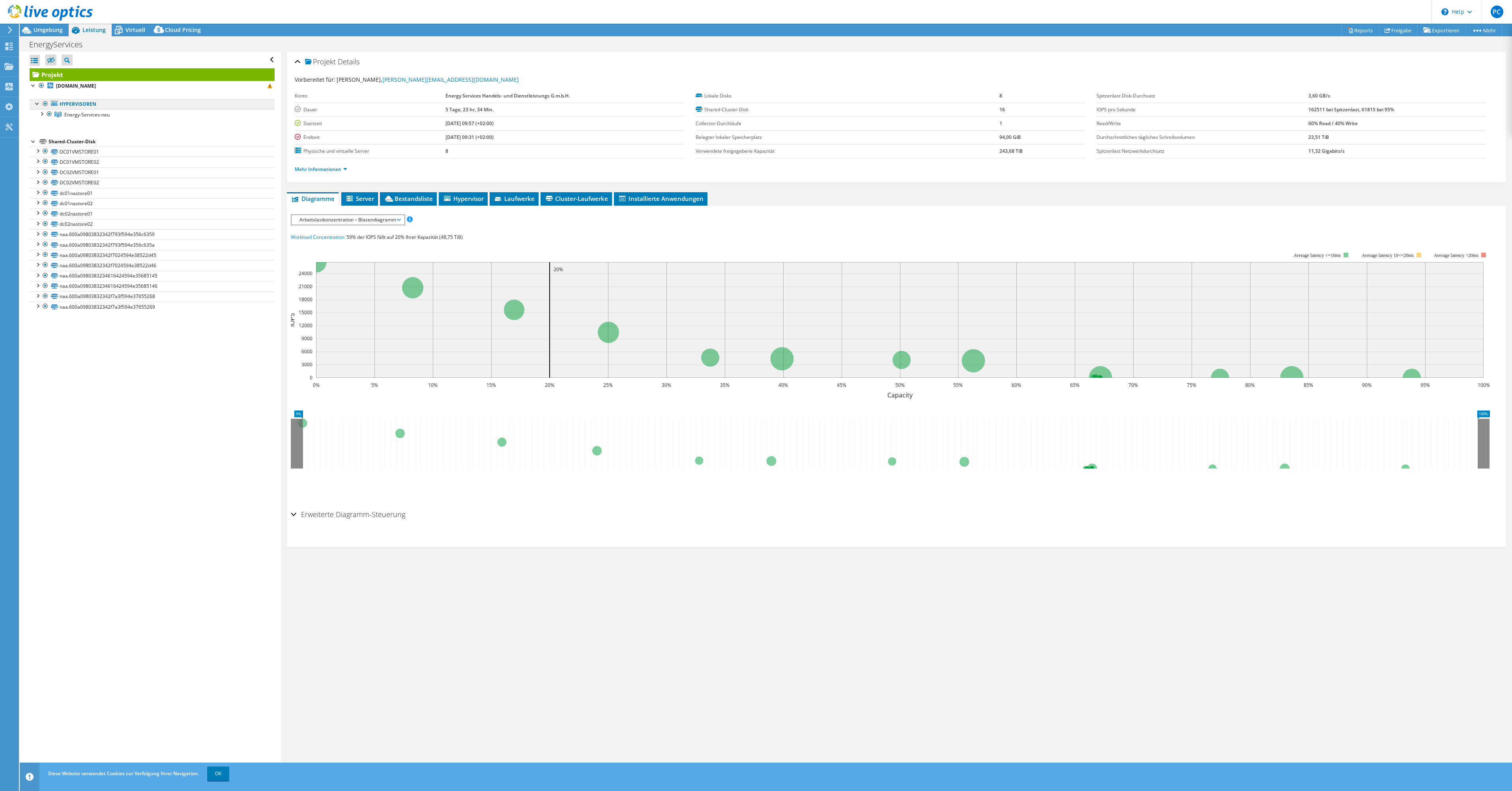
click at [77, 105] on link "Hypervisoren" at bounding box center [151, 104] width 245 height 10
click at [79, 112] on span "Energy-Services-neu" at bounding box center [87, 115] width 45 height 6
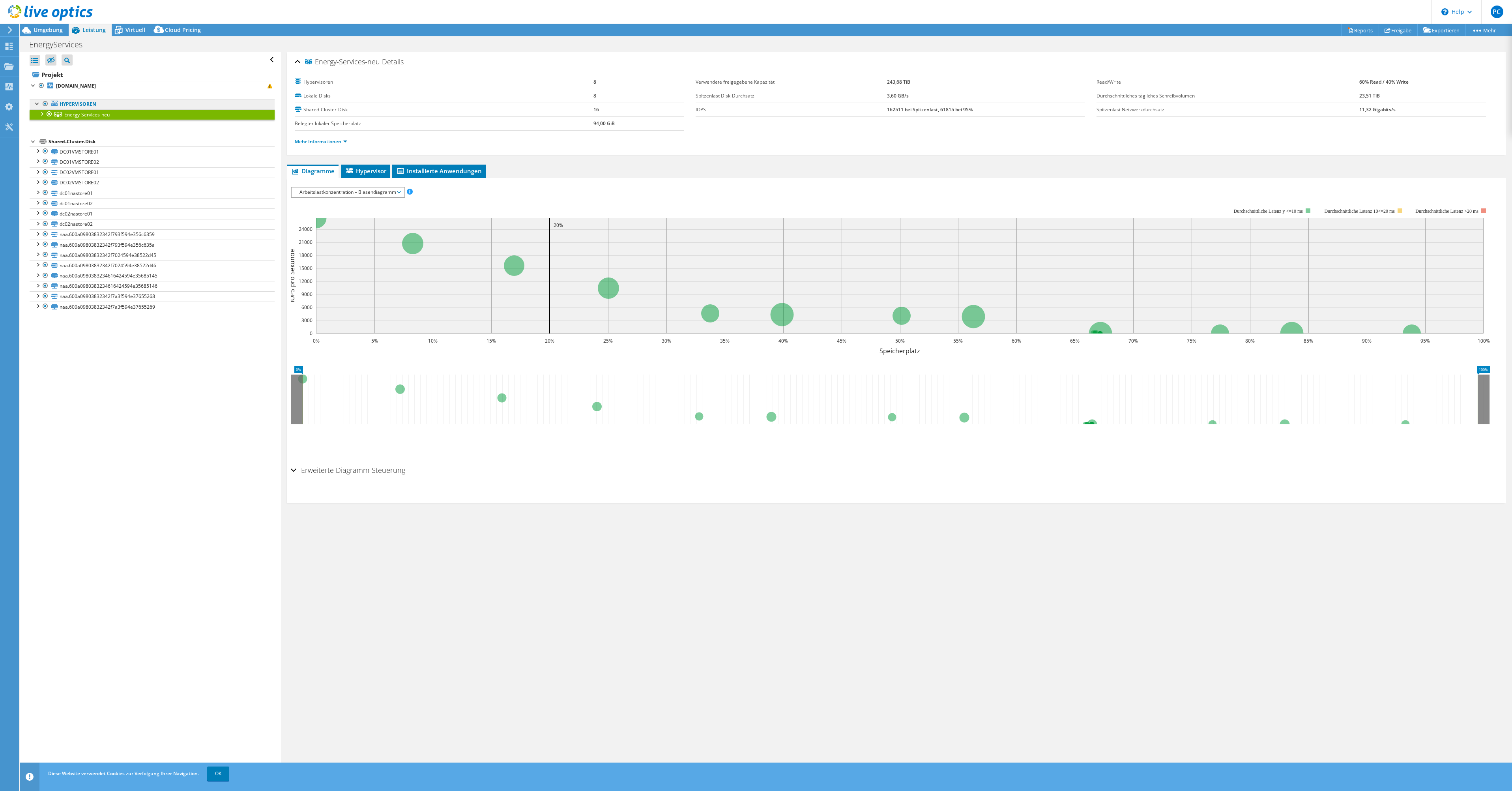
click at [82, 103] on link "Hypervisoren" at bounding box center [151, 104] width 245 height 10
click at [31, 84] on div at bounding box center [33, 85] width 8 height 8
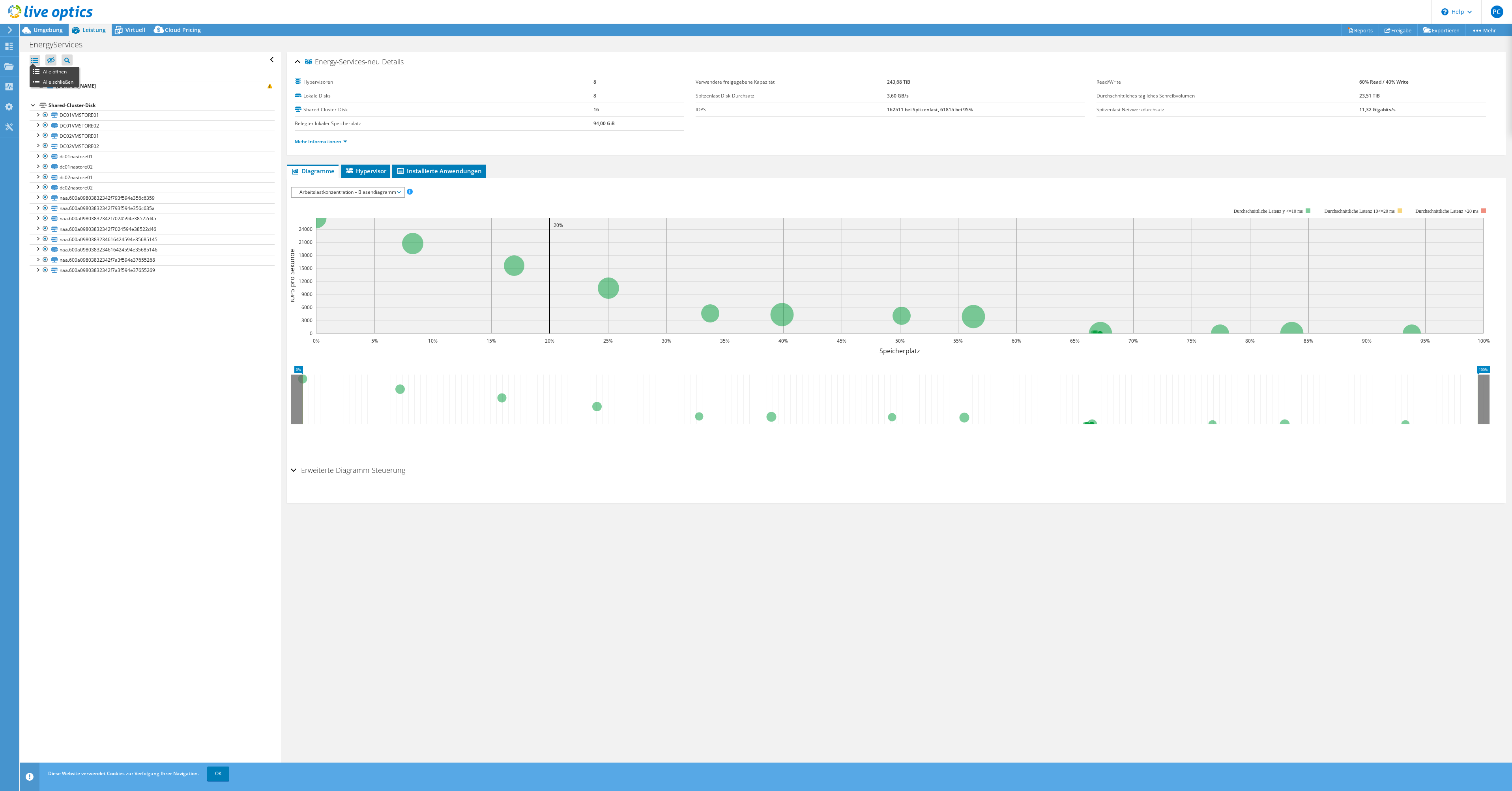
click at [36, 61] on div at bounding box center [34, 60] width 10 height 11
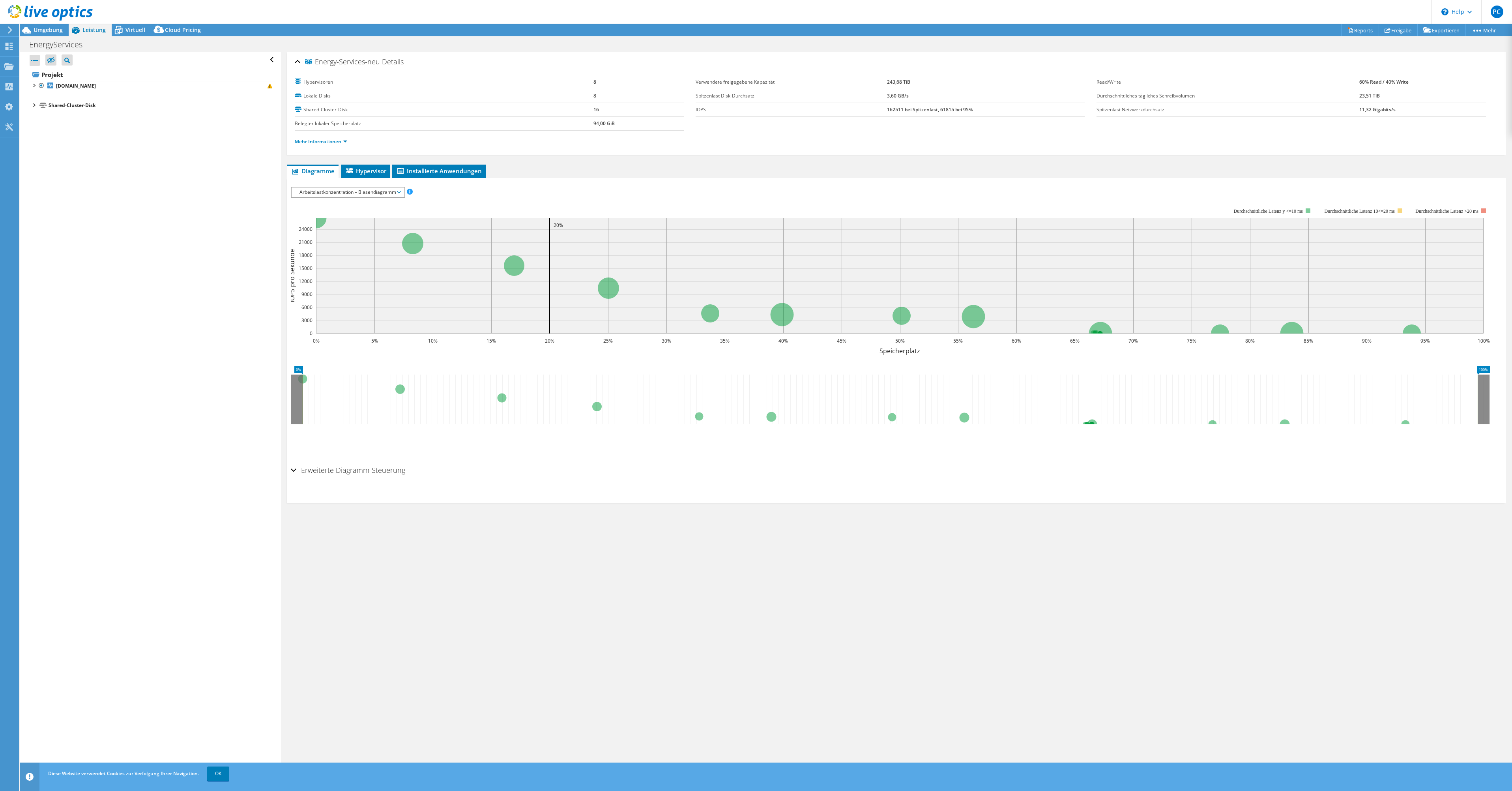
click at [36, 60] on div at bounding box center [34, 60] width 10 height 11
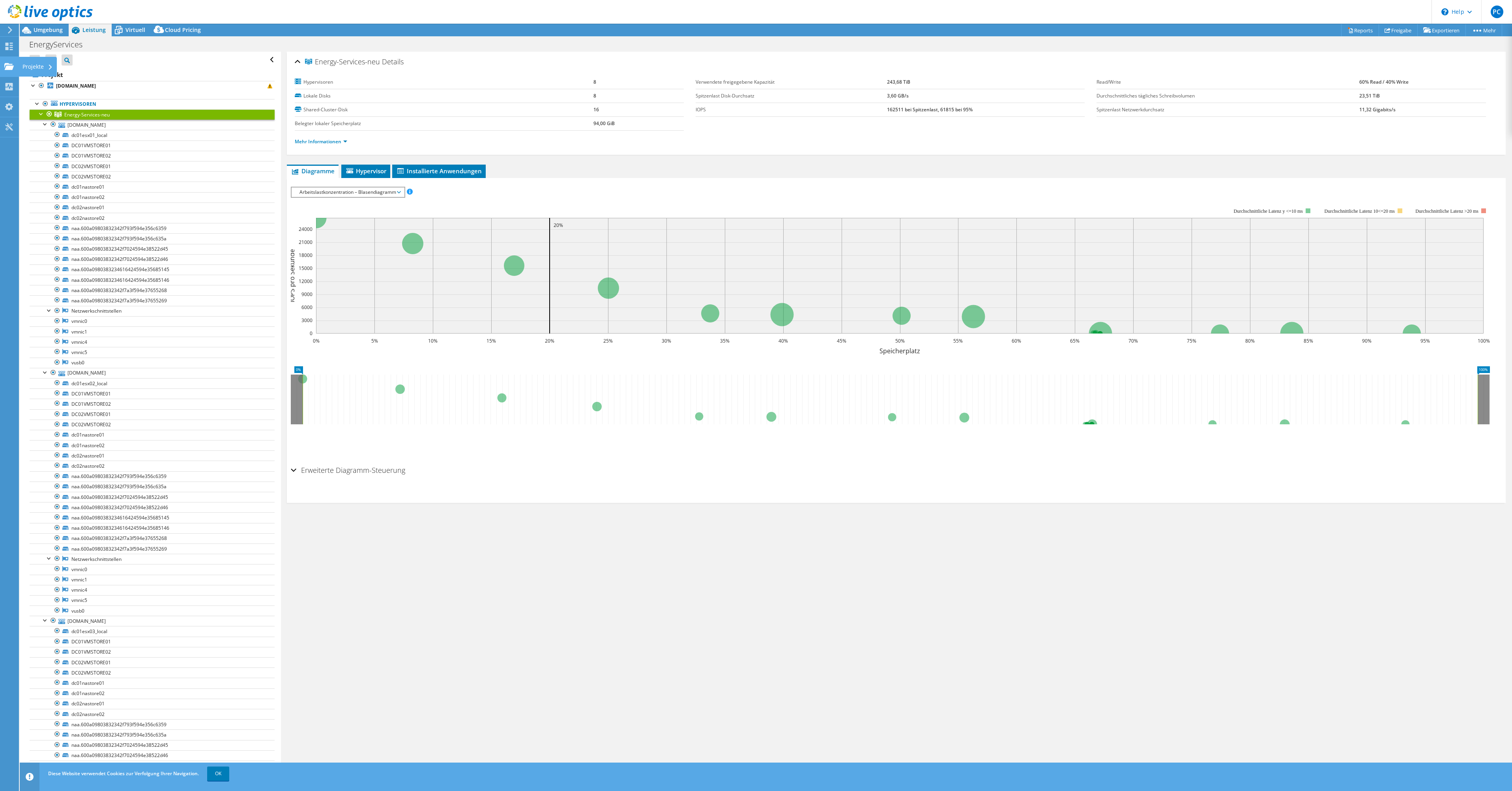
click at [33, 69] on div "Projekte" at bounding box center [38, 67] width 38 height 20
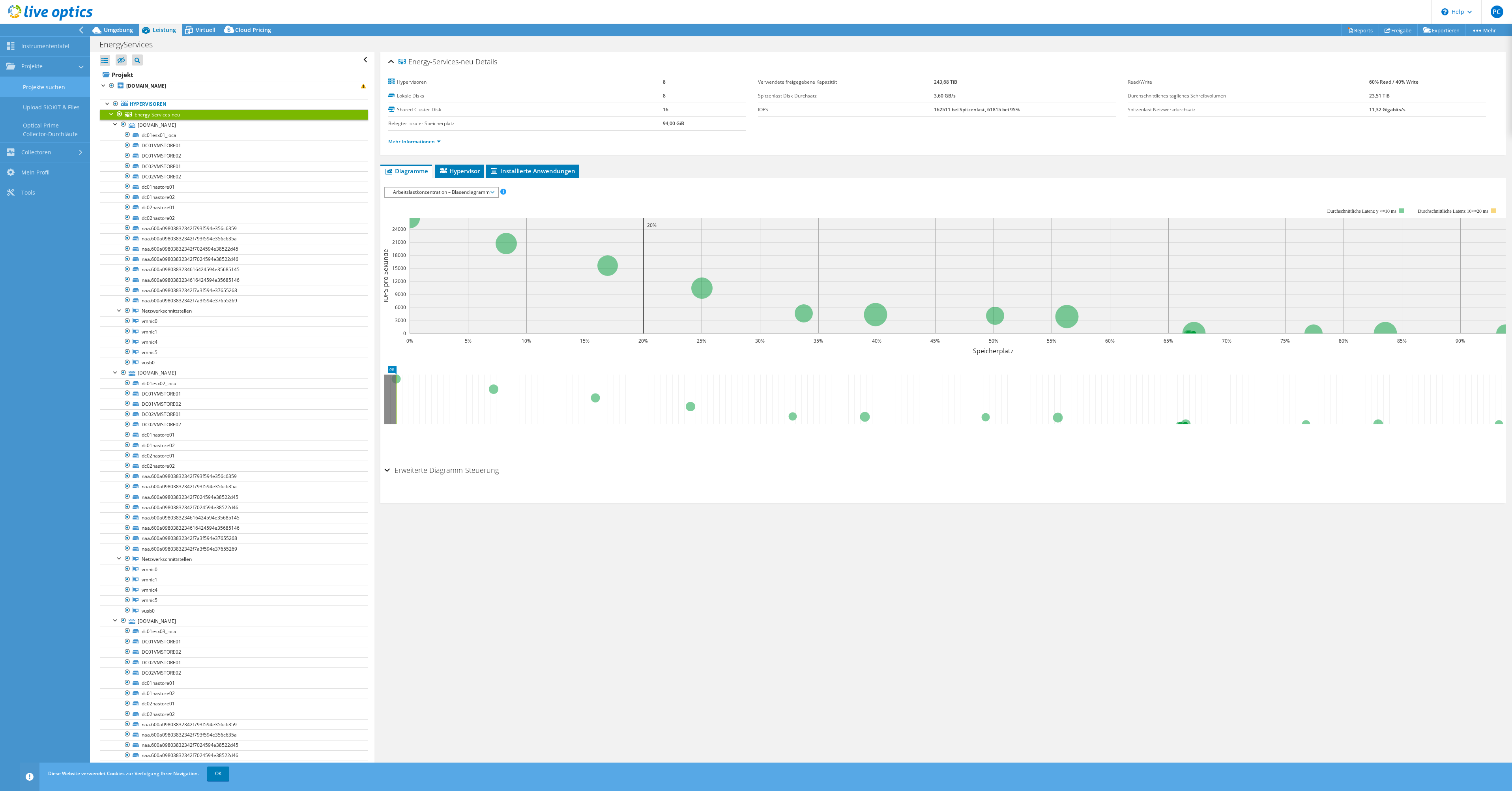
click at [55, 89] on link "Projekte suchen" at bounding box center [45, 87] width 90 height 20
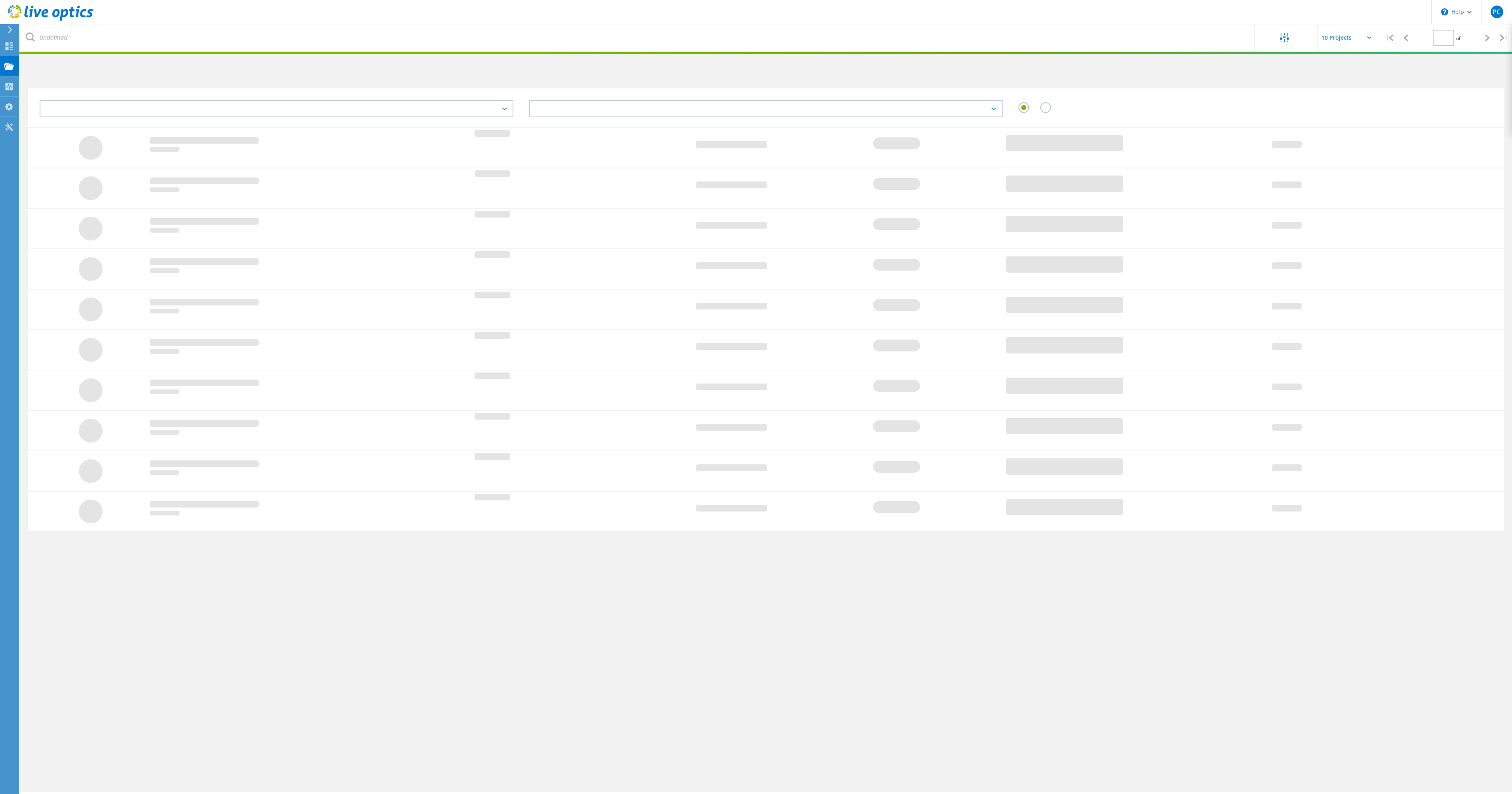
type input "1"
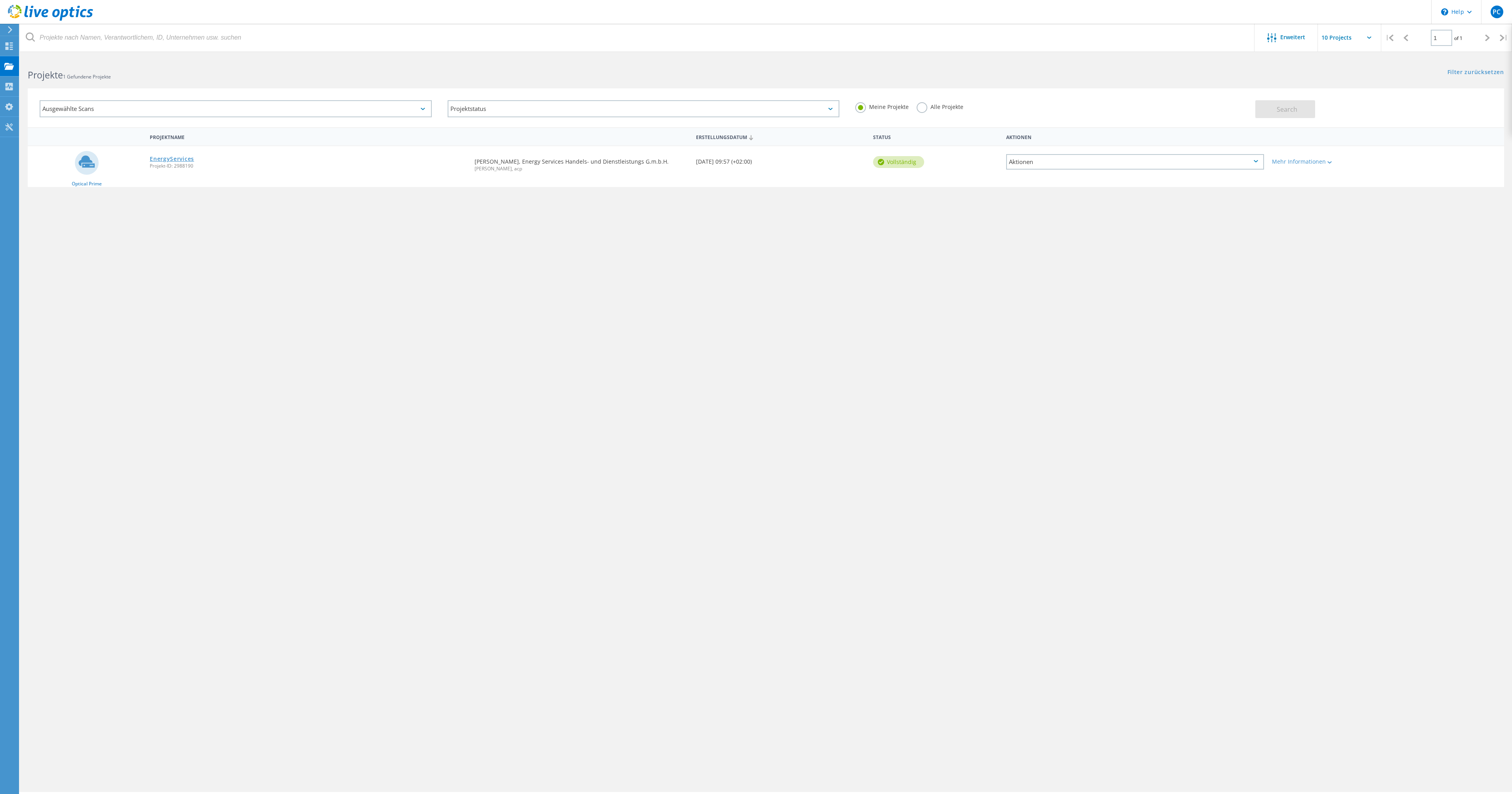
click at [184, 160] on link "EnergyServices" at bounding box center [171, 159] width 44 height 5
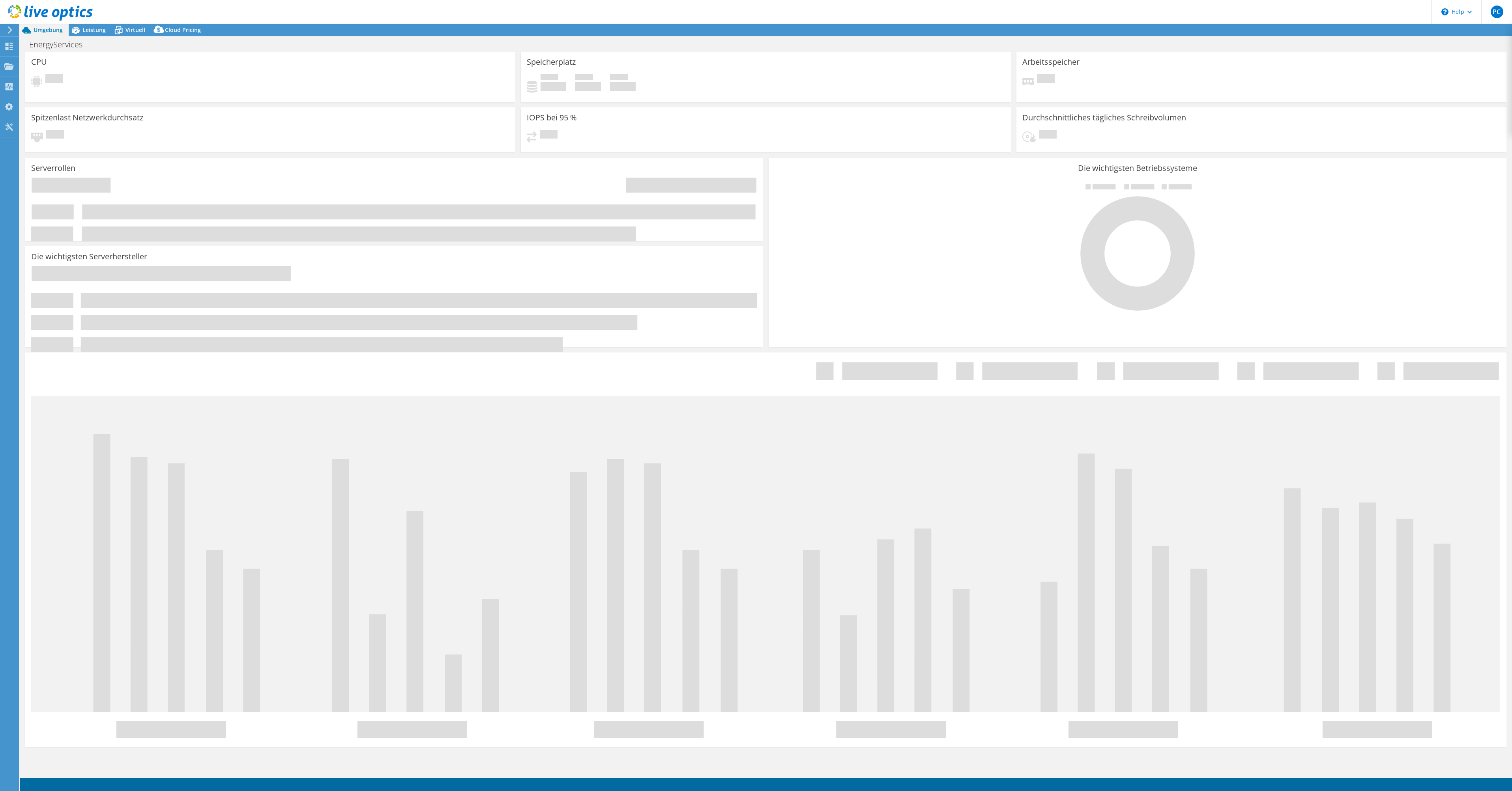
select select "USD"
select select "EUFrankfurt"
select select "EUR"
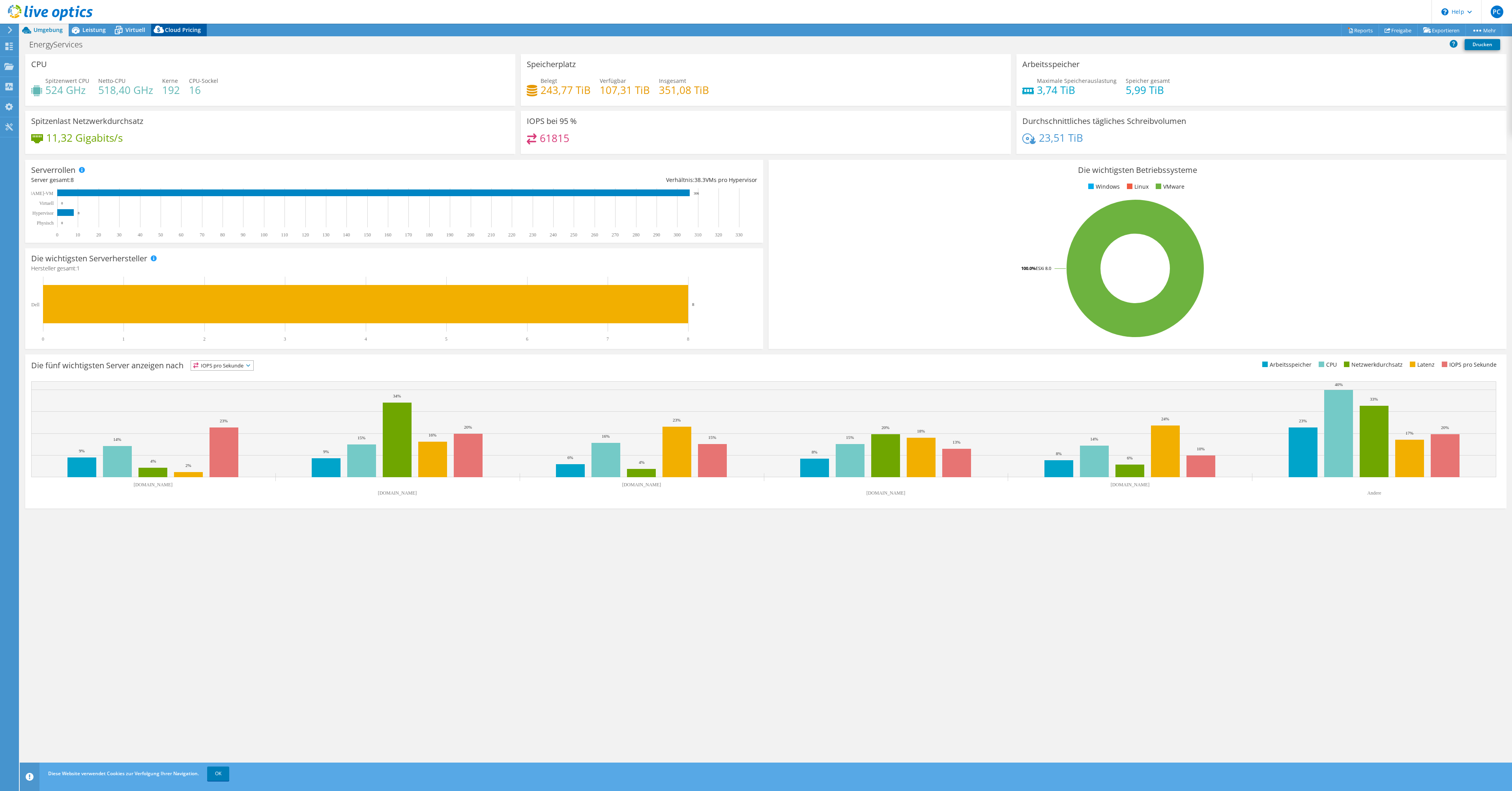
click at [180, 29] on span "Cloud Pricing" at bounding box center [183, 29] width 36 height 8
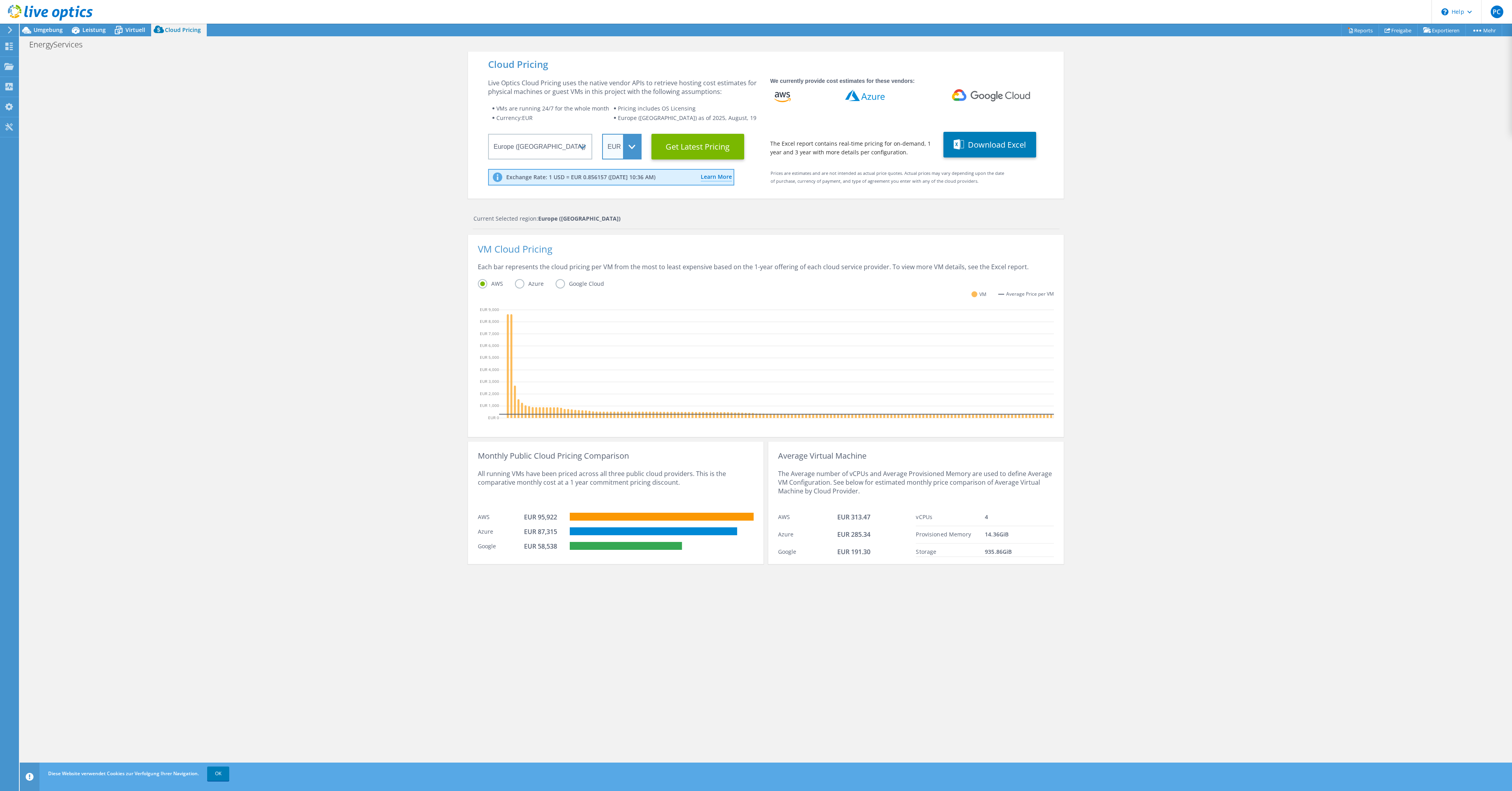
click at [628, 148] on select "ARS AUD BRL CAD CHF CLP CNY DKK EUR GBP HKD HUF INR JPY MXN MYR NOK NZD PEN SEK…" at bounding box center [622, 147] width 39 height 26
drag, startPoint x: 558, startPoint y: 540, endPoint x: 518, endPoint y: 540, distance: 40.0
click at [518, 538] on div "Azure EUR 87,315" at bounding box center [616, 530] width 276 height 15
drag, startPoint x: 474, startPoint y: 481, endPoint x: 718, endPoint y: 498, distance: 244.6
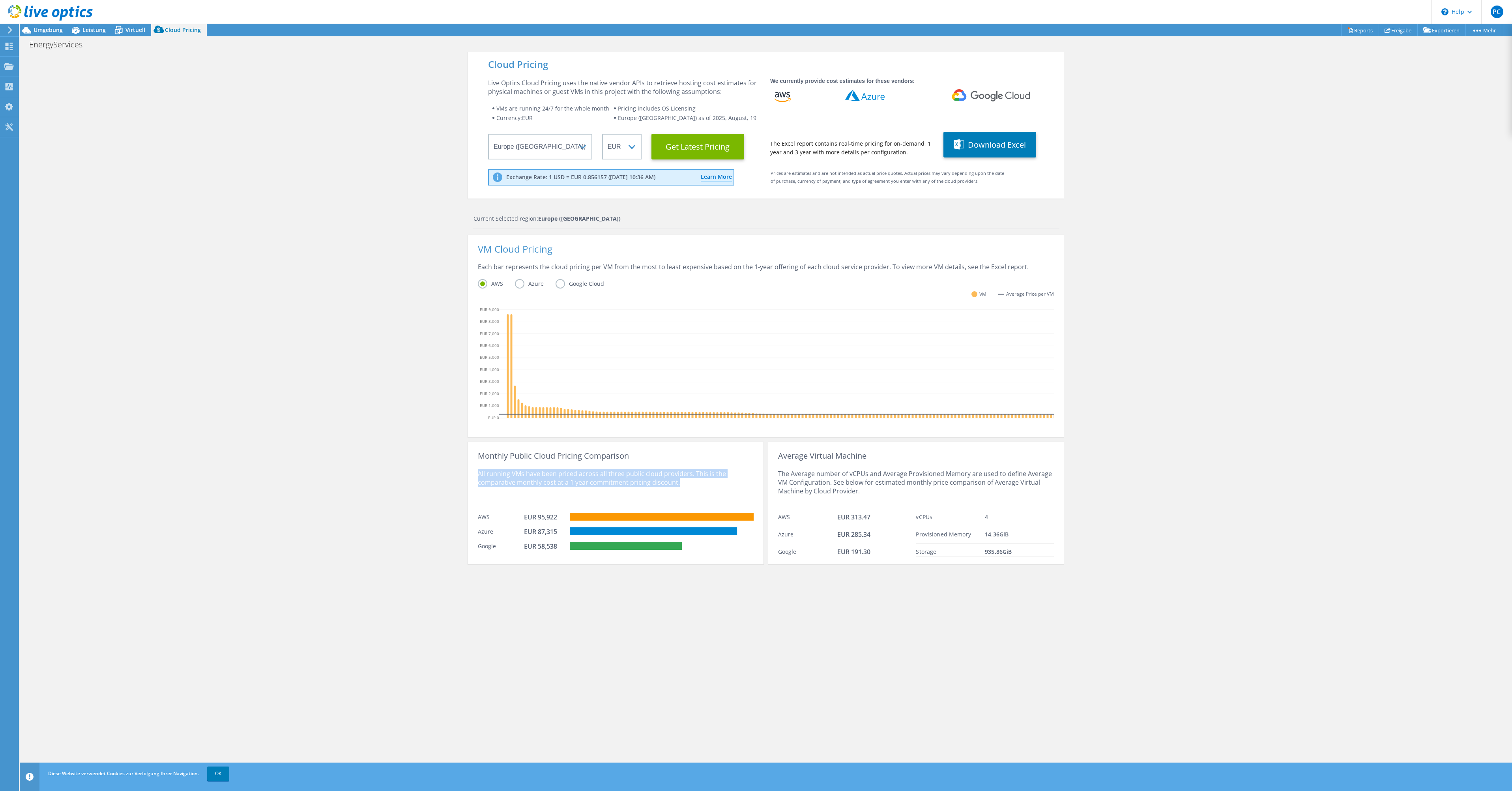
click at [718, 498] on div "Monthly Public Cloud Pricing Comparison All running VMs have been priced across…" at bounding box center [616, 503] width 296 height 122
drag, startPoint x: 521, startPoint y: 538, endPoint x: 554, endPoint y: 537, distance: 33.0
click at [554, 537] on div "Azure EUR 87,315" at bounding box center [616, 530] width 276 height 15
click at [518, 284] on label "Azure" at bounding box center [535, 284] width 41 height 9
click at [0, 0] on input "Azure" at bounding box center [0, 0] width 0 height 0
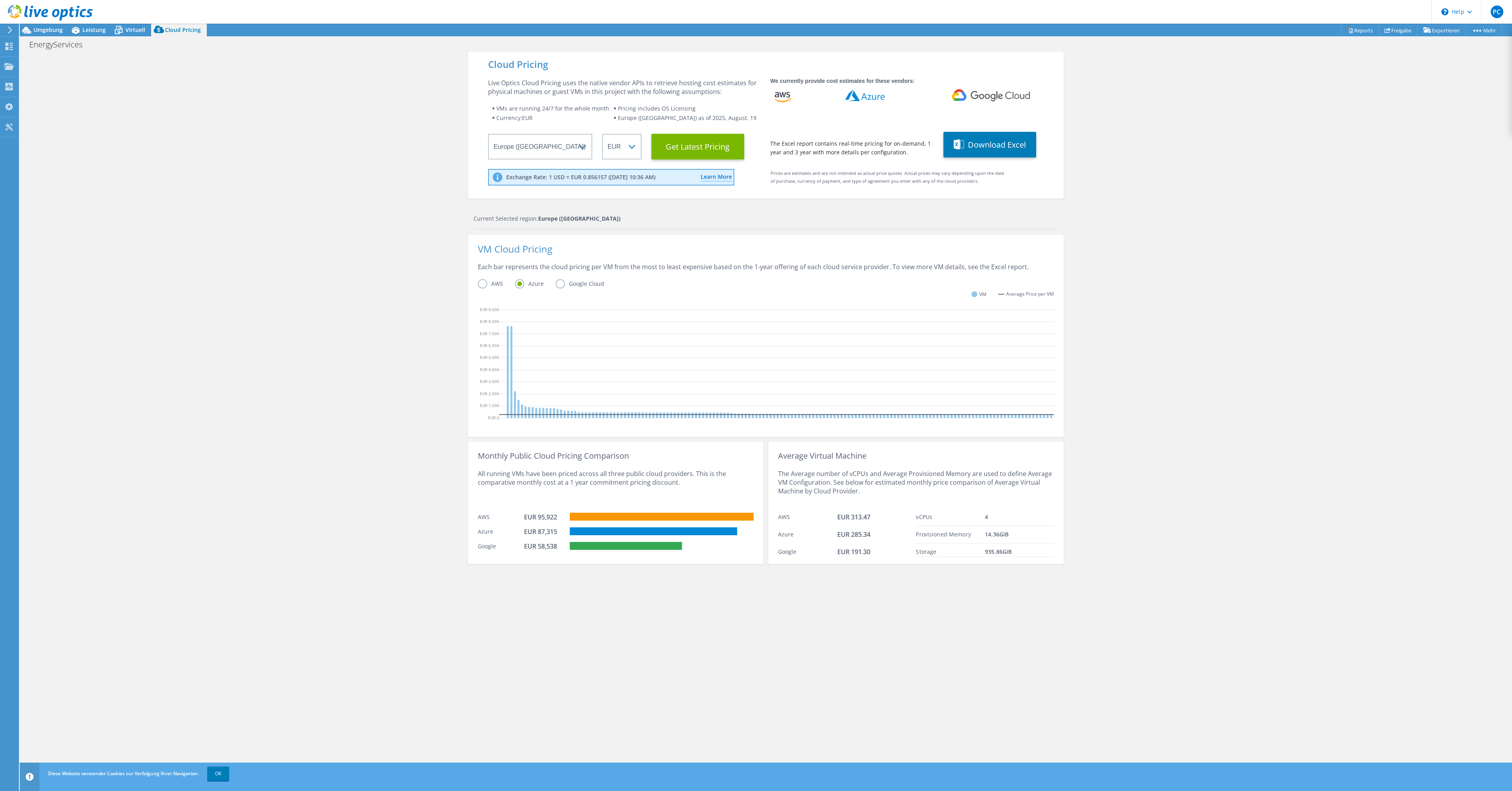
click at [569, 284] on label "Google Cloud" at bounding box center [586, 284] width 60 height 9
click at [0, 0] on input "Google Cloud" at bounding box center [0, 0] width 0 height 0
click at [525, 282] on label "Azure" at bounding box center [535, 284] width 41 height 9
click at [0, 0] on input "Azure" at bounding box center [0, 0] width 0 height 0
drag, startPoint x: 687, startPoint y: 434, endPoint x: 868, endPoint y: 443, distance: 181.2
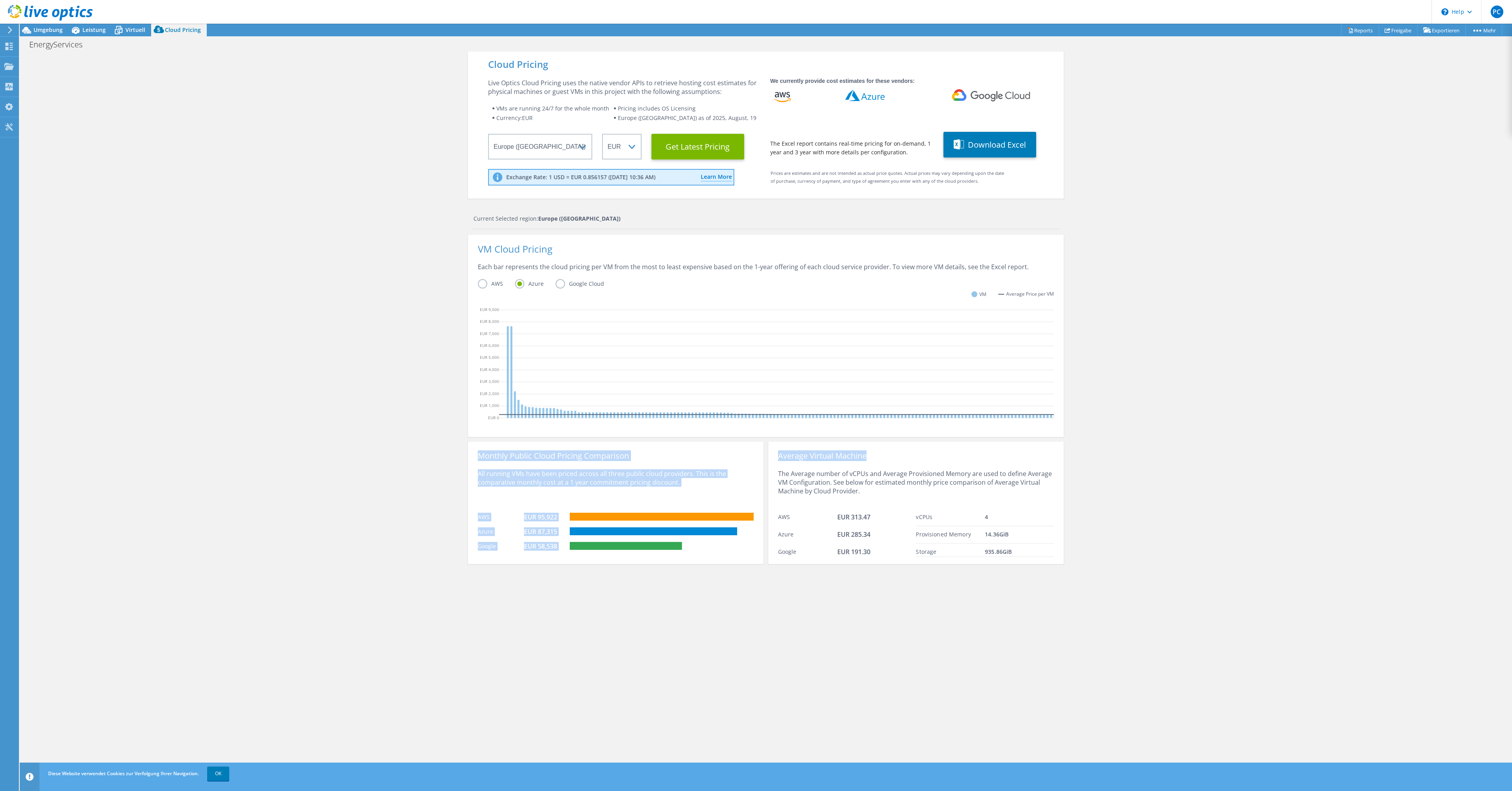
click at [882, 444] on div "VM Cloud Pricing Each bar represents the cloud pricing per VM from the most to …" at bounding box center [765, 399] width 596 height 329
click at [669, 179] on div "Exchange Rate: 1 USD = EUR 0.856157 ([DATE] 10:36 AM) Learn More Live Optics us…" at bounding box center [611, 177] width 246 height 16
drag, startPoint x: 671, startPoint y: 178, endPoint x: 501, endPoint y: 184, distance: 170.1
click at [501, 184] on div "Exchange Rate: 1 USD = EUR 0.856157 ([DATE] 10:36 AM) Learn More Live Optics us…" at bounding box center [611, 177] width 246 height 16
copy p "Exchange Rate: 1 USD = EUR 0.856157 ([DATE] 10:36 AM)"
